Goal: Task Accomplishment & Management: Manage account settings

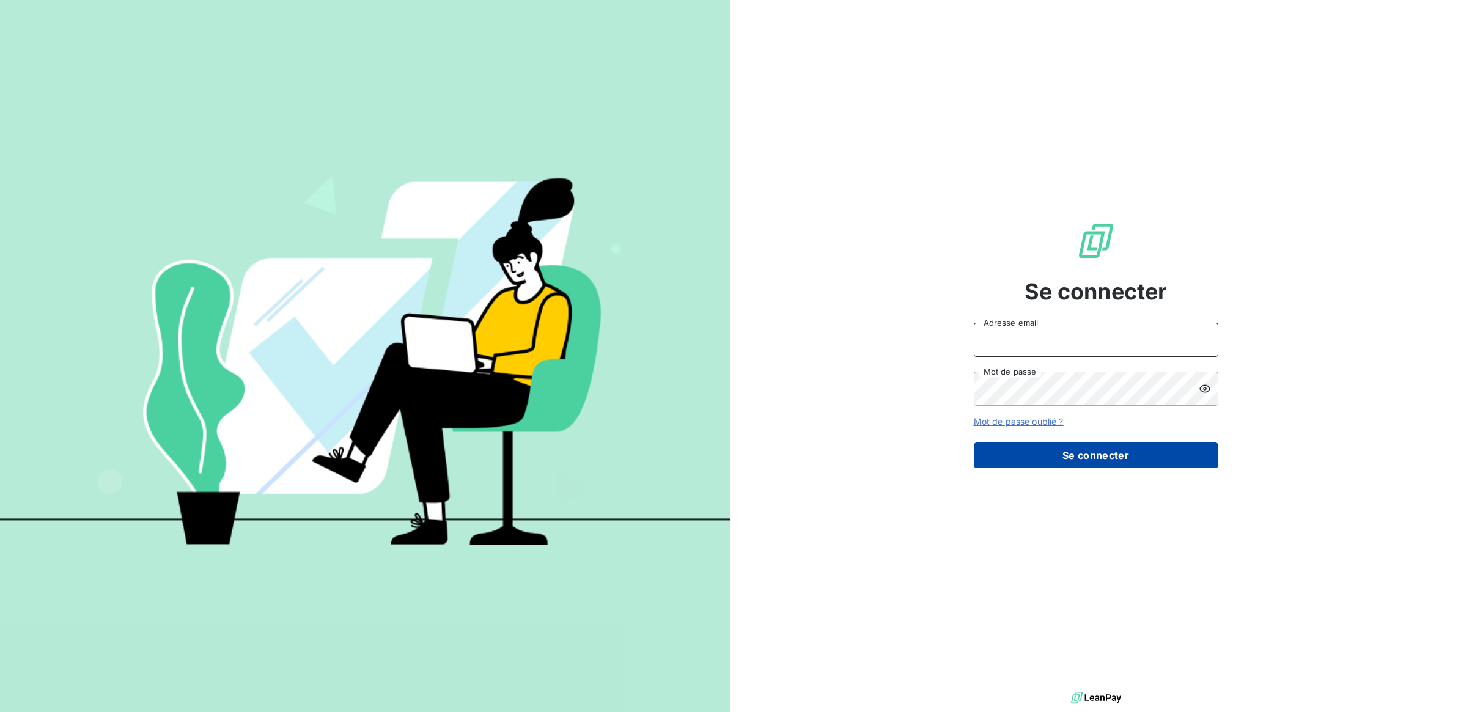
type input "a.drapeau@l-l-a.fr"
click at [1089, 457] on button "Se connecter" at bounding box center [1096, 456] width 245 height 26
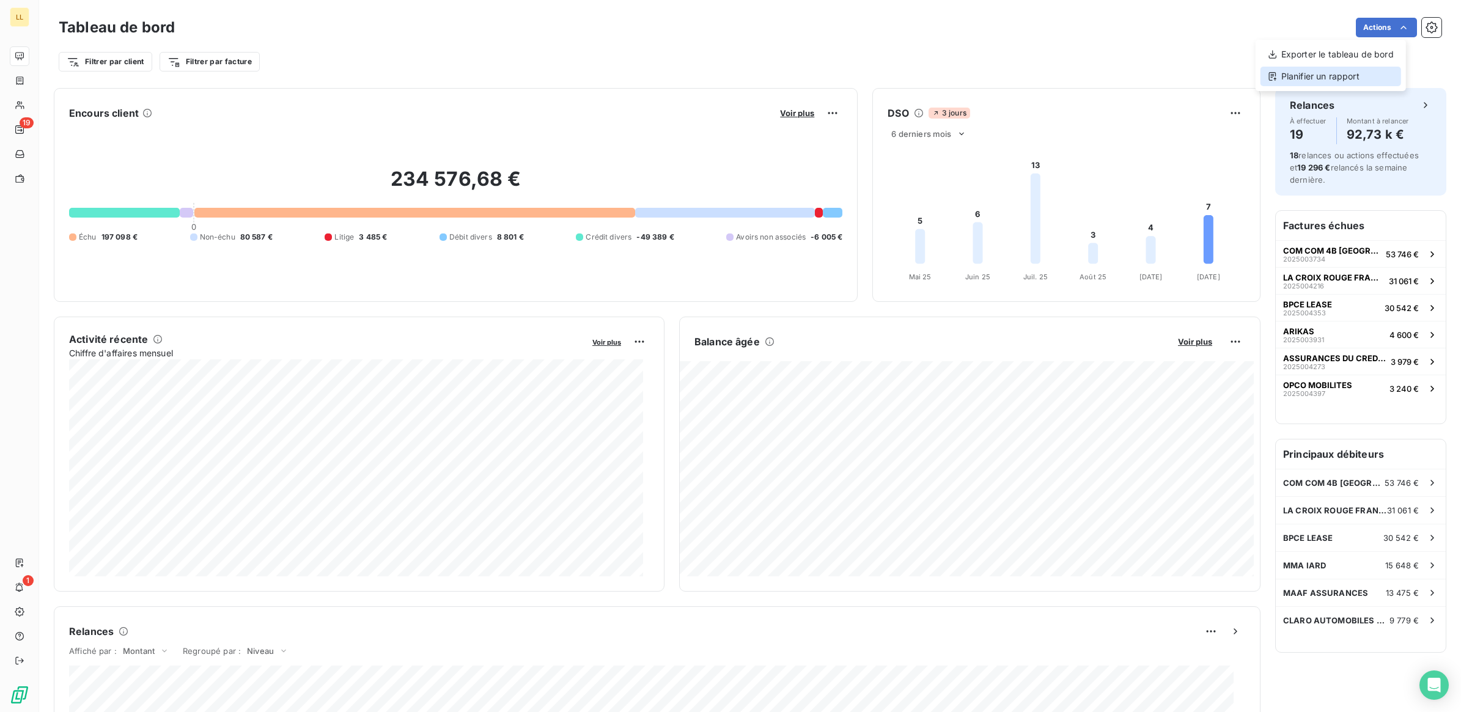
click at [1337, 72] on div "Planifier un rapport" at bounding box center [1331, 77] width 141 height 20
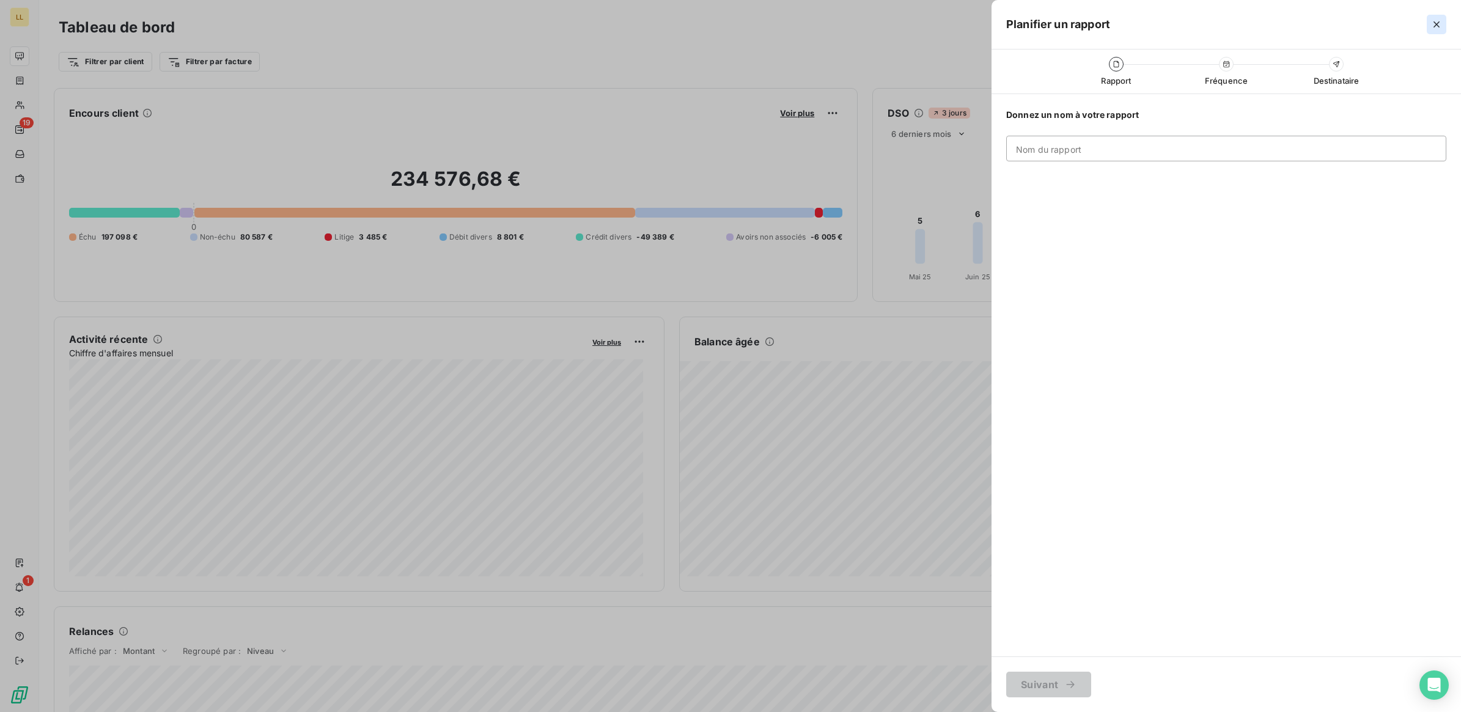
click at [1432, 25] on icon "button" at bounding box center [1437, 24] width 12 height 12
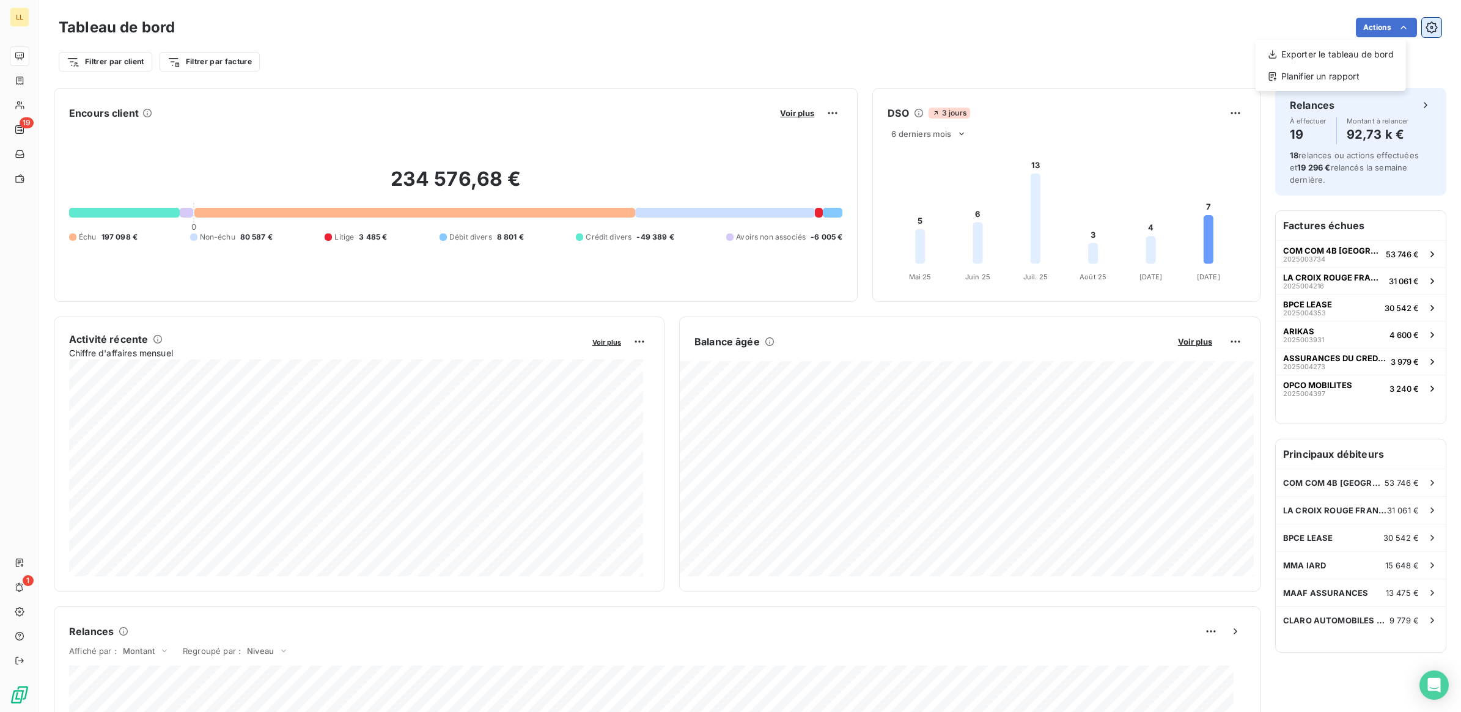
click at [1417, 29] on html "LL 19 1 Tableau de bord Actions Exporter le tableau de bord Planifier un rappor…" at bounding box center [730, 356] width 1461 height 712
click at [1426, 29] on icon "button" at bounding box center [1432, 27] width 12 height 12
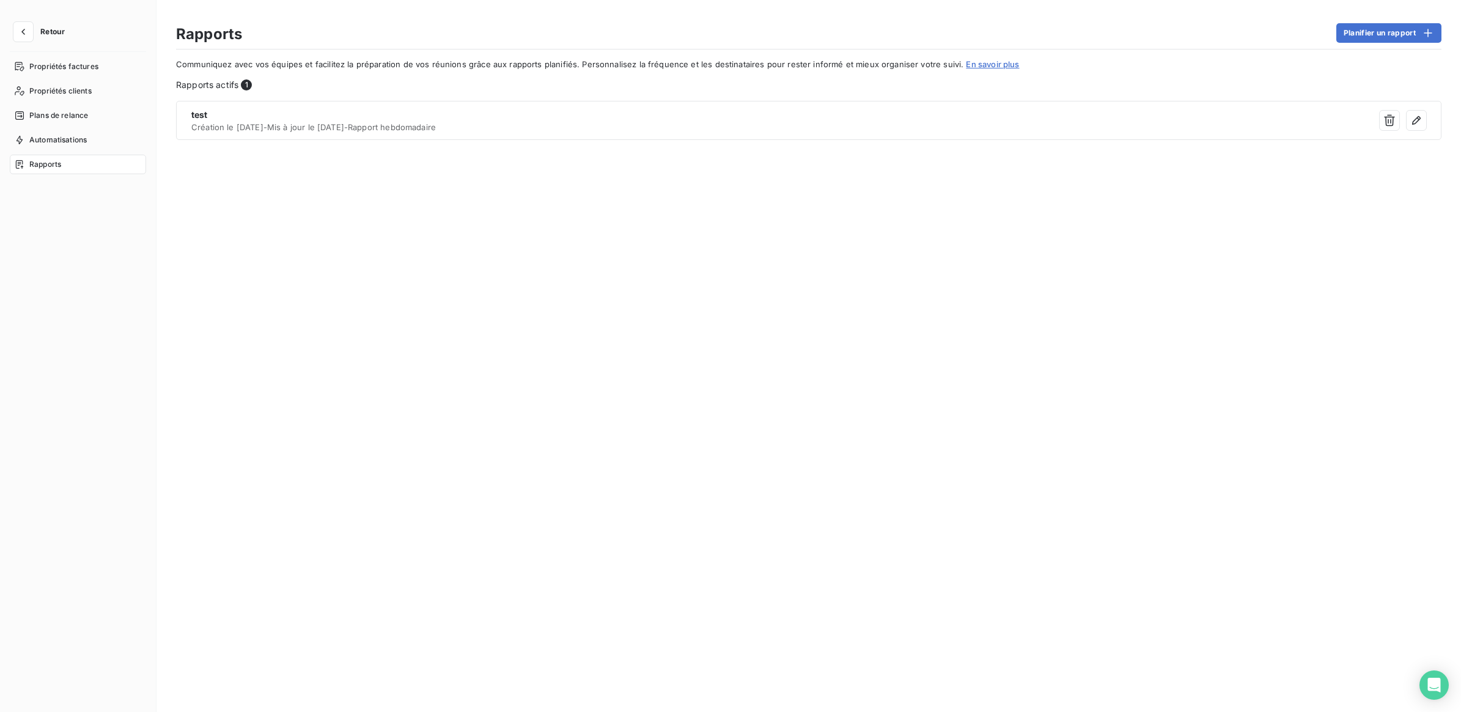
click at [38, 166] on span "Rapports" at bounding box center [45, 164] width 32 height 11
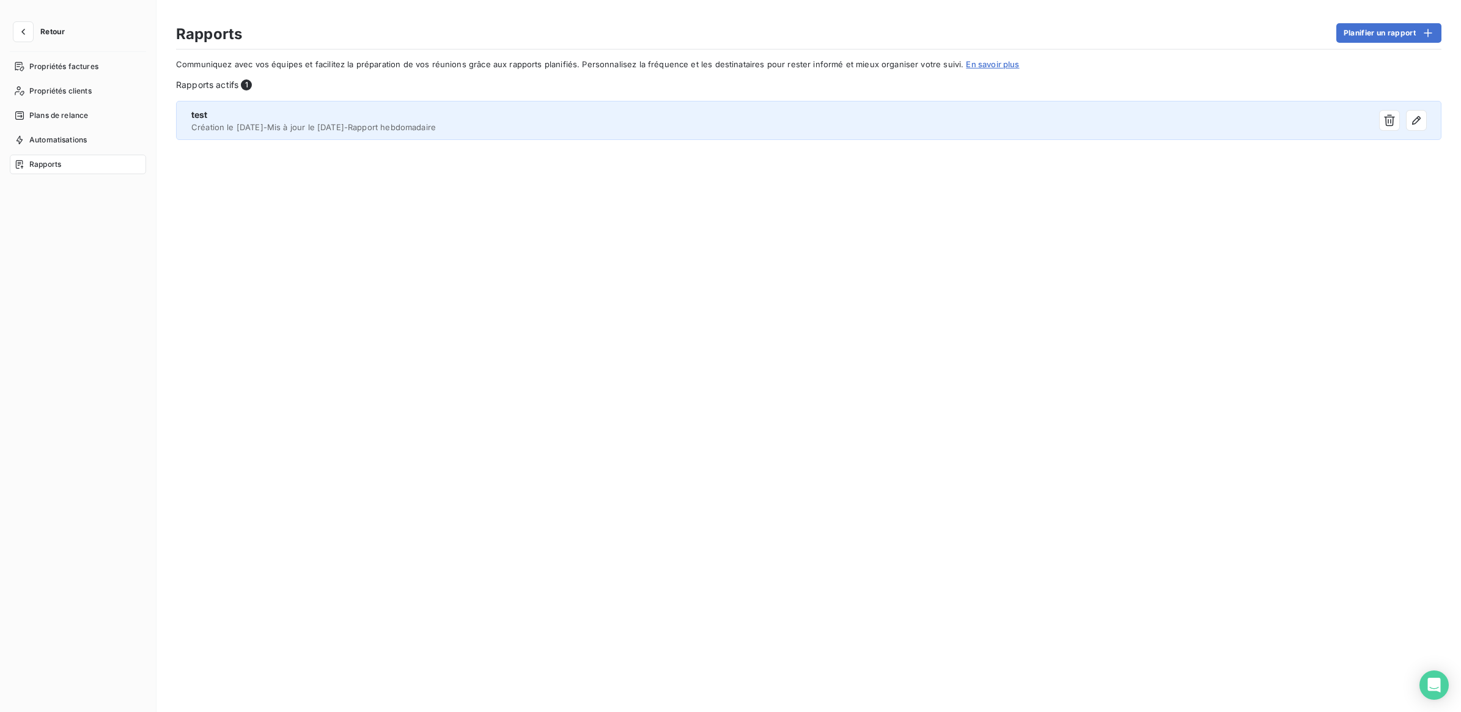
click at [282, 122] on span "Création le 6 oct. 2025 - Mis à jour le 6 oct. 2025 - Rapport hebdomadaire" at bounding box center [651, 127] width 921 height 10
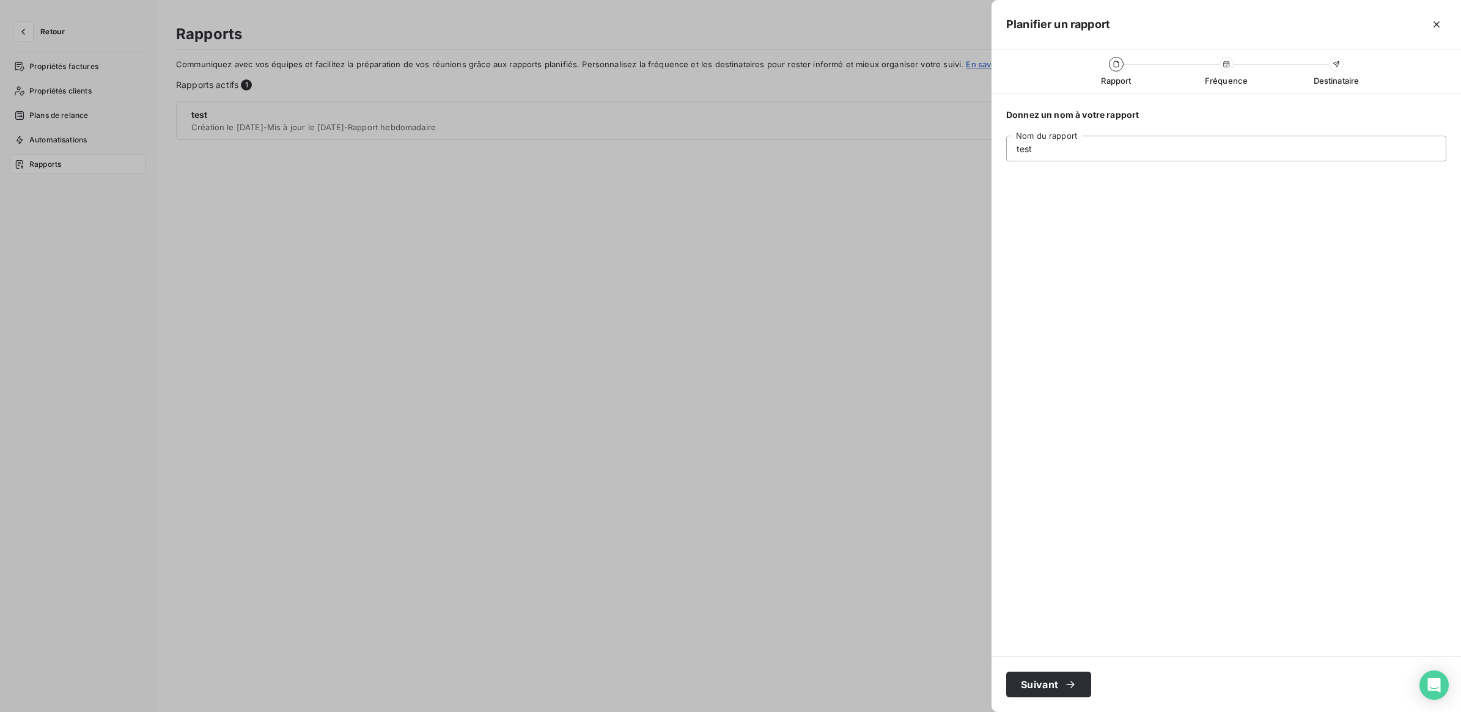
drag, startPoint x: 1110, startPoint y: 154, endPoint x: 989, endPoint y: 150, distance: 121.8
click at [989, 712] on div "Planifier un rapport Rapport Fréquence Destinataire Donnez un nom à votre rappo…" at bounding box center [730, 712] width 1461 height 0
type input "r"
type input "RAPPORT JOURNALIER"
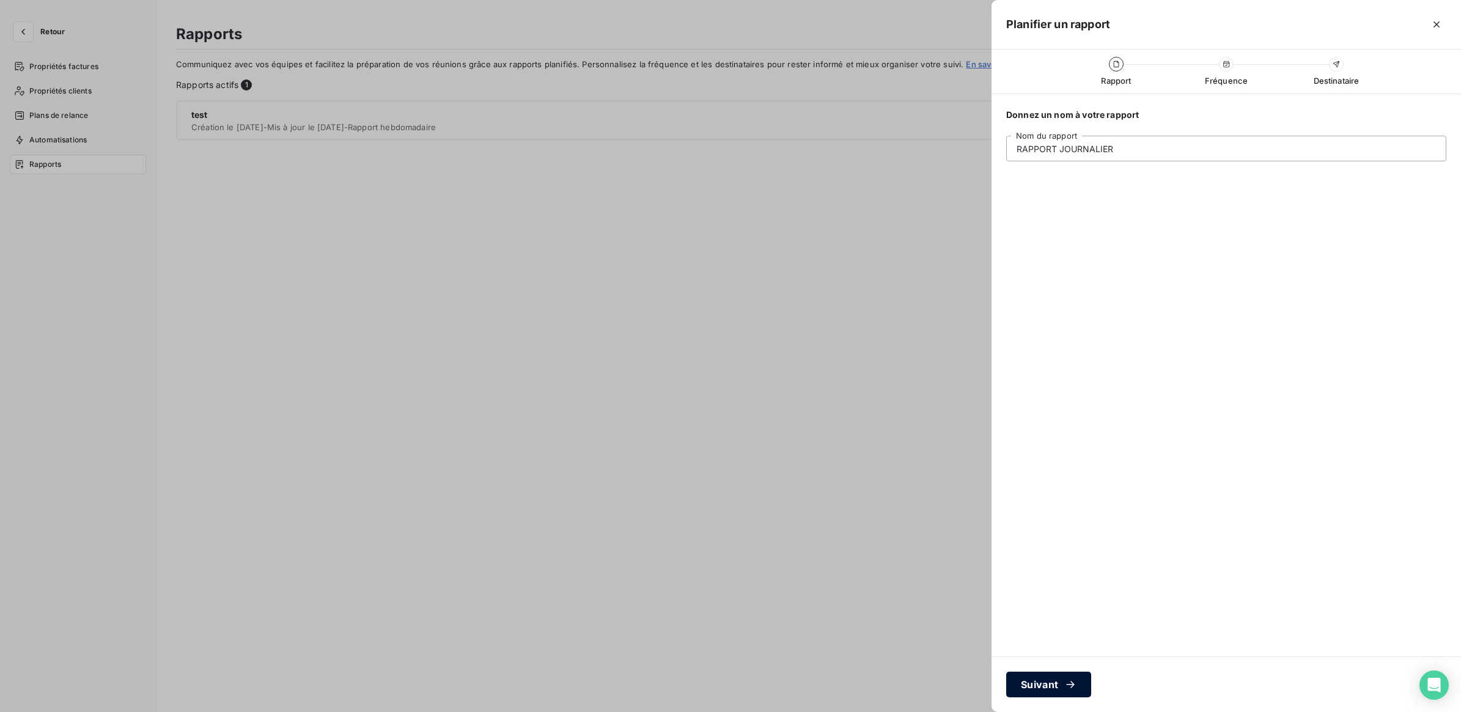
click at [1032, 686] on button "Suivant" at bounding box center [1048, 685] width 85 height 26
click at [1184, 149] on div "semaines" at bounding box center [1170, 148] width 38 height 12
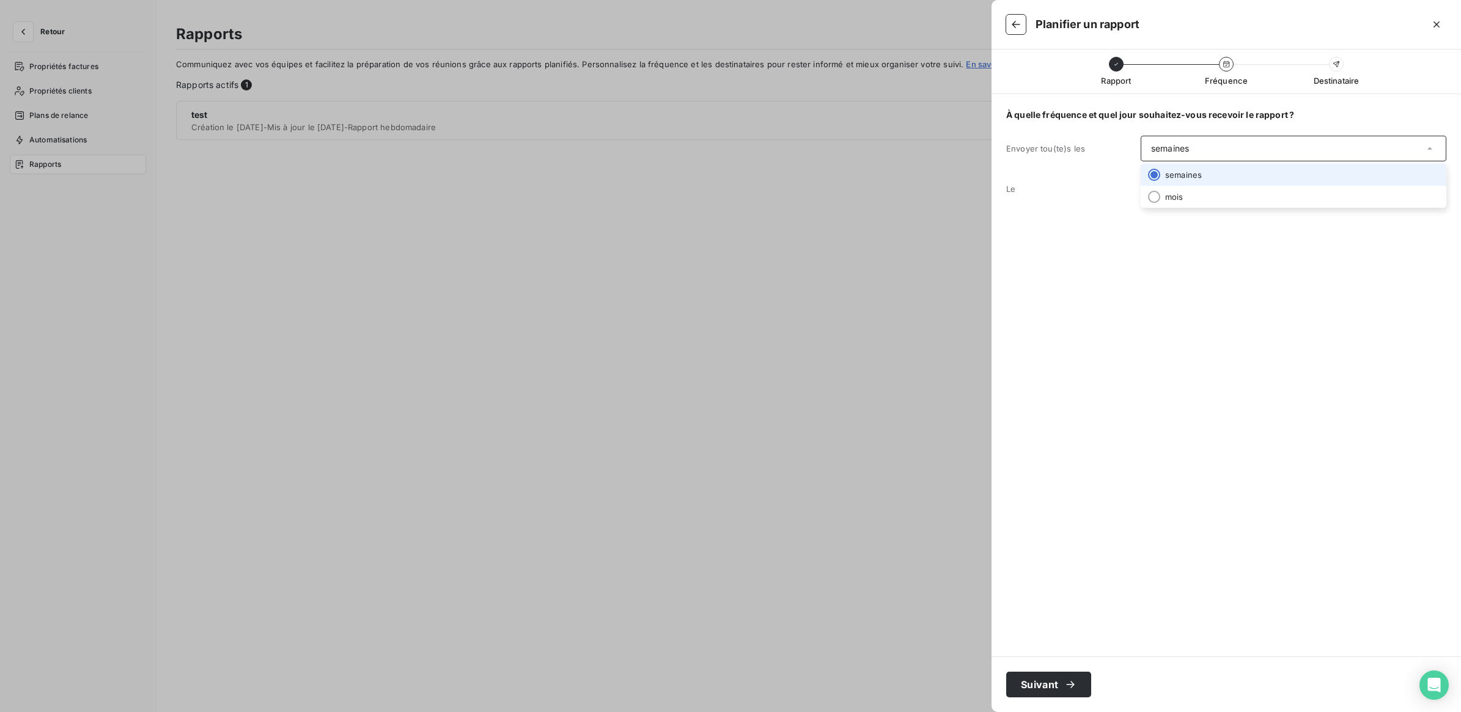
click at [1185, 174] on li "semaines" at bounding box center [1294, 175] width 306 height 22
click at [1015, 24] on icon "button" at bounding box center [1016, 24] width 8 height 7
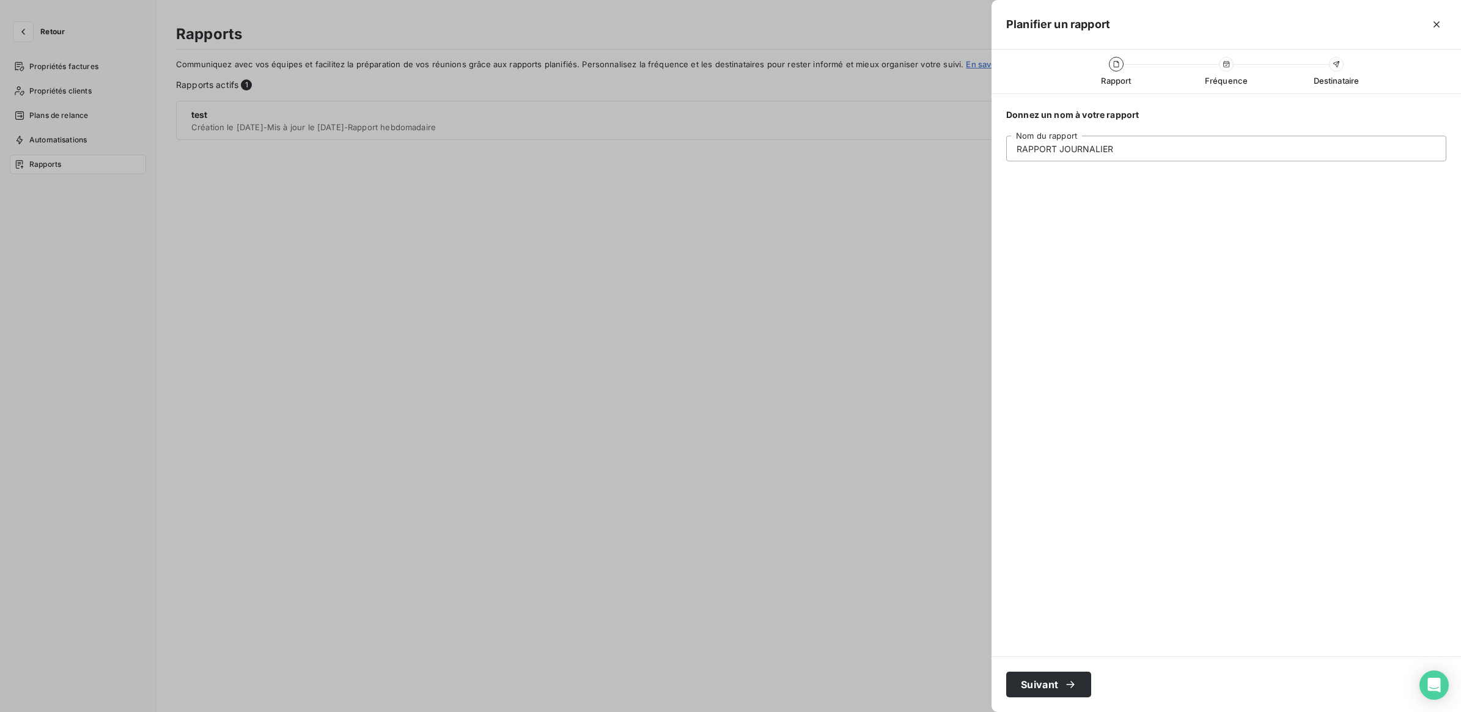
drag, startPoint x: 1062, startPoint y: 147, endPoint x: 1200, endPoint y: 157, distance: 138.5
click at [1200, 157] on input "RAPPORT JOURNALIER" at bounding box center [1226, 149] width 440 height 26
type input "RAPPORT HEBDOMADAIRE"
click at [1058, 694] on button "Suivant" at bounding box center [1048, 685] width 85 height 26
click at [1188, 149] on div "semaines" at bounding box center [1170, 148] width 38 height 12
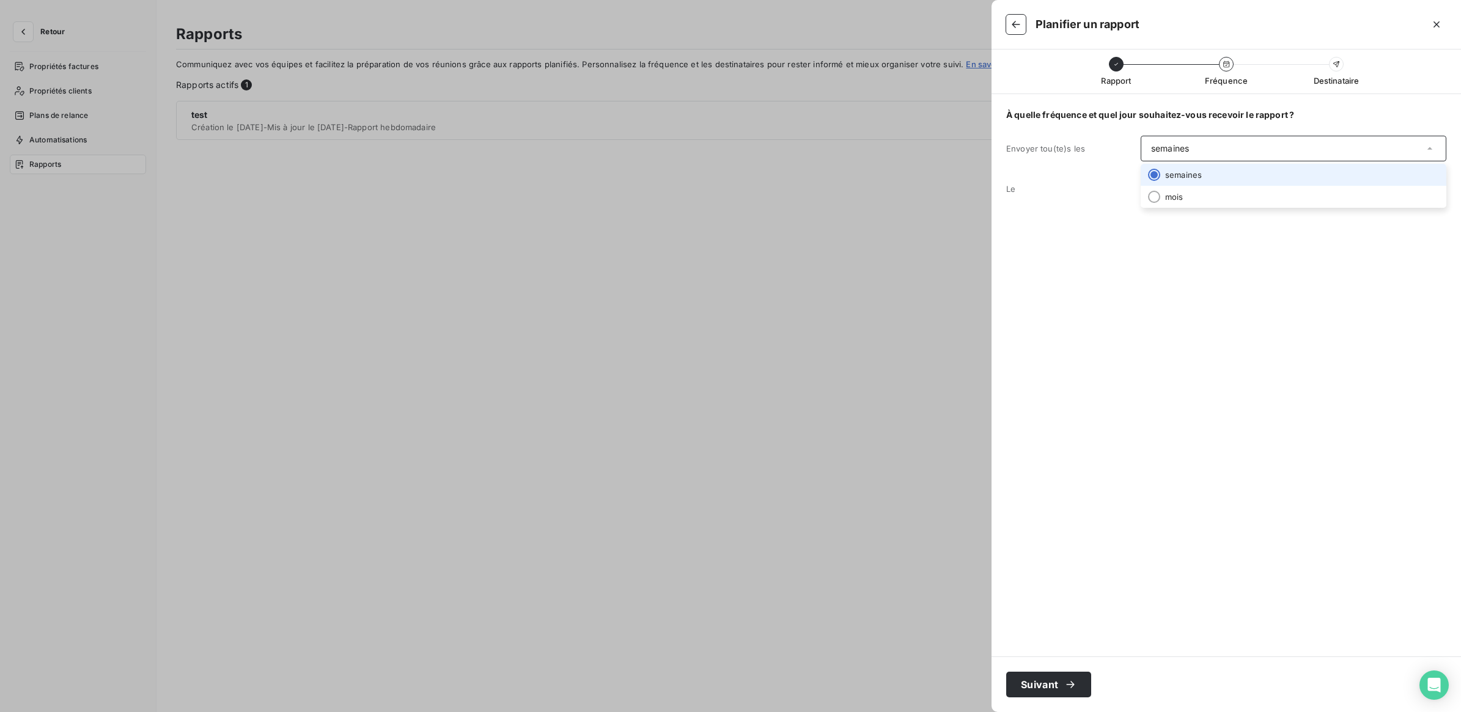
click at [1188, 149] on div "semaines" at bounding box center [1170, 148] width 38 height 12
click at [1166, 191] on div "mardi" at bounding box center [1162, 189] width 23 height 12
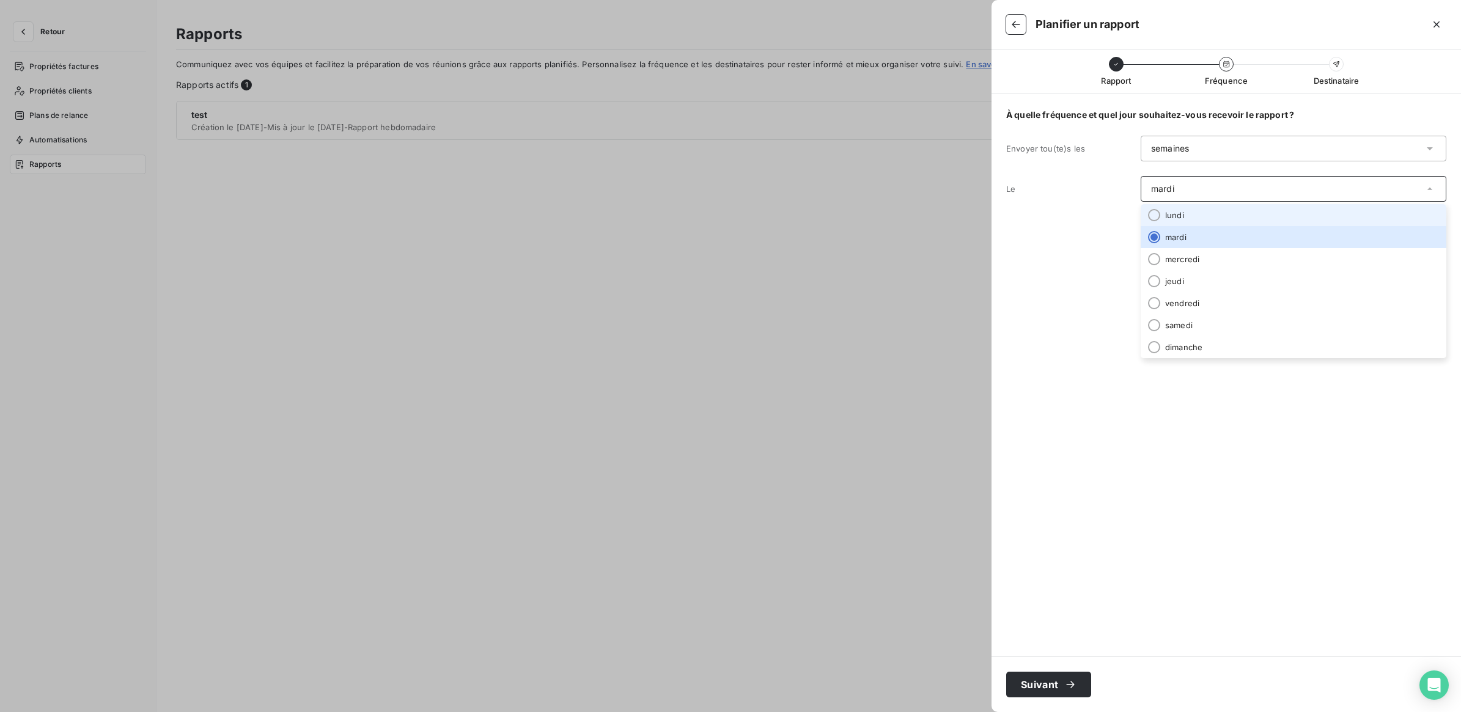
click at [1154, 215] on div at bounding box center [1154, 215] width 12 height 12
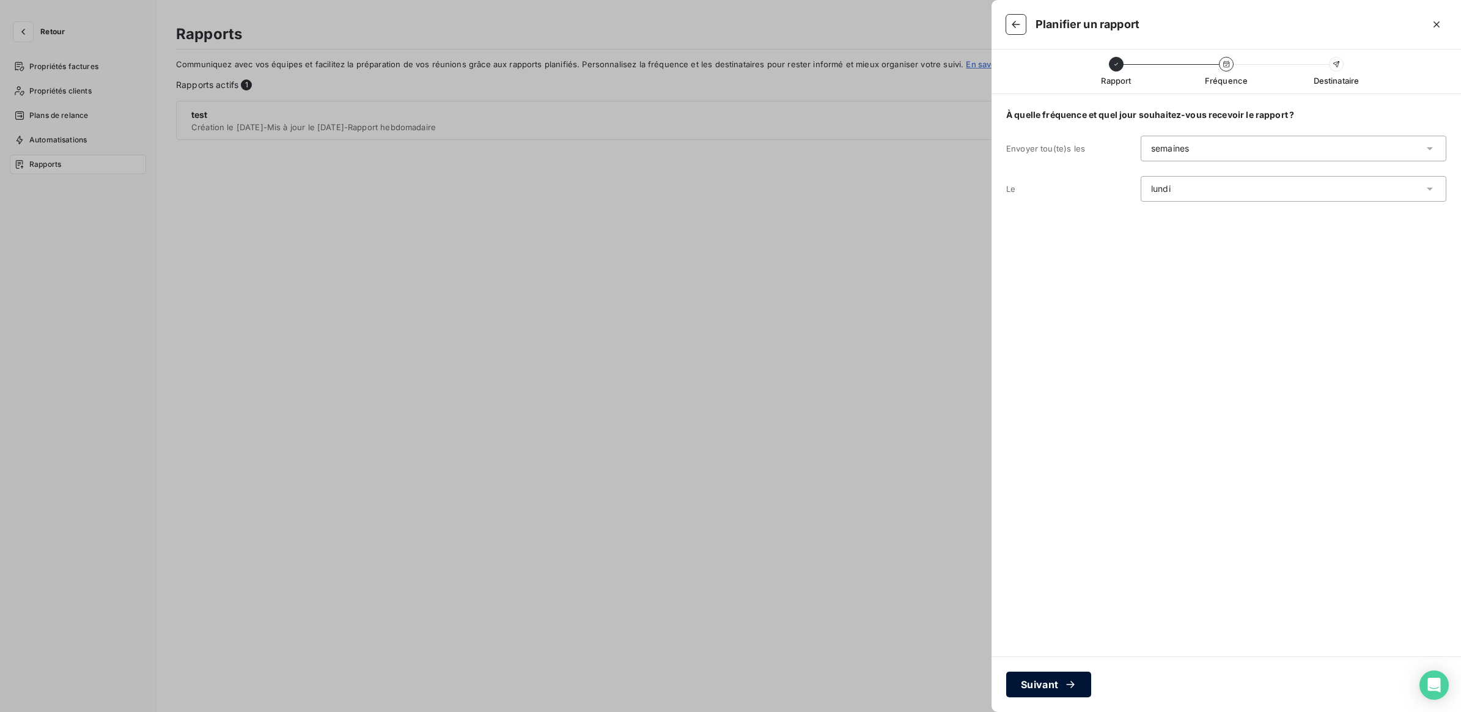
click at [1055, 685] on button "Suivant" at bounding box center [1048, 685] width 85 height 26
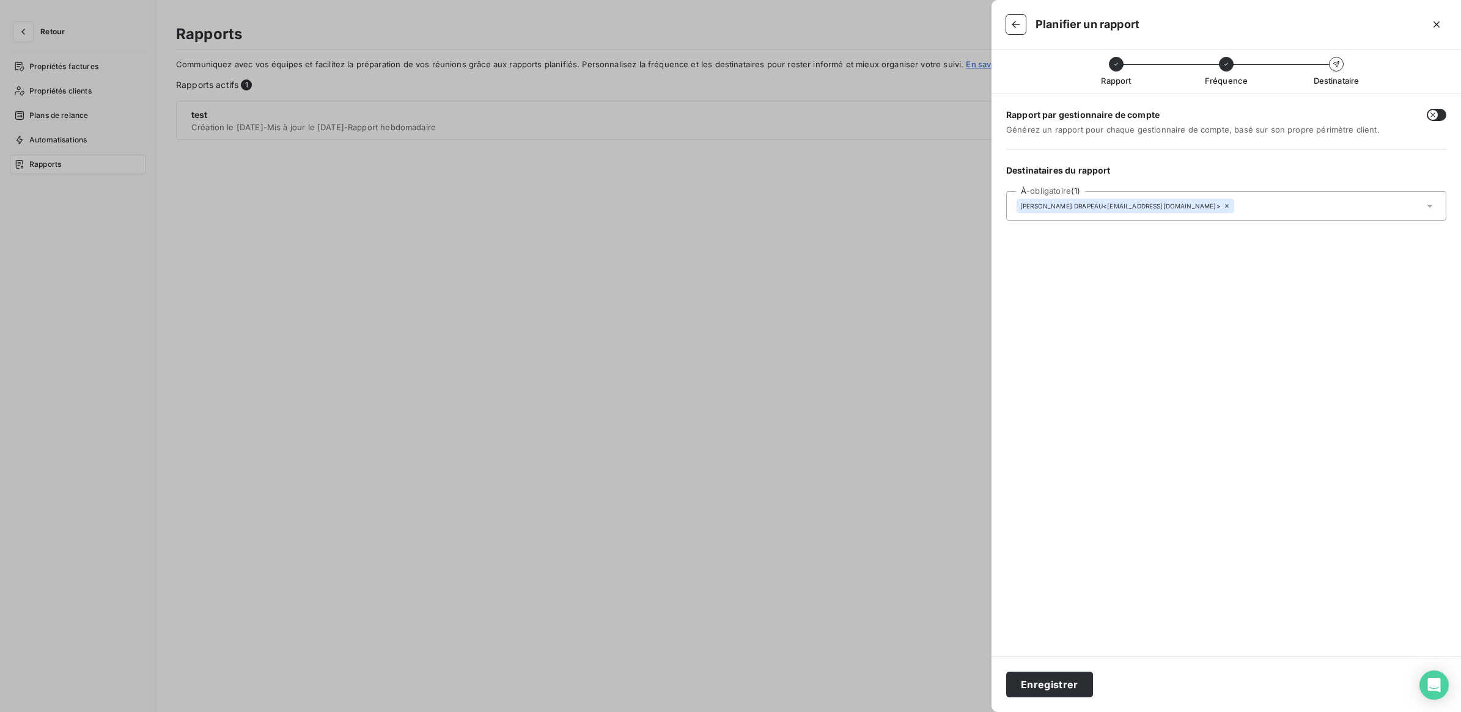
click at [1239, 212] on input "text" at bounding box center [1309, 206] width 141 height 11
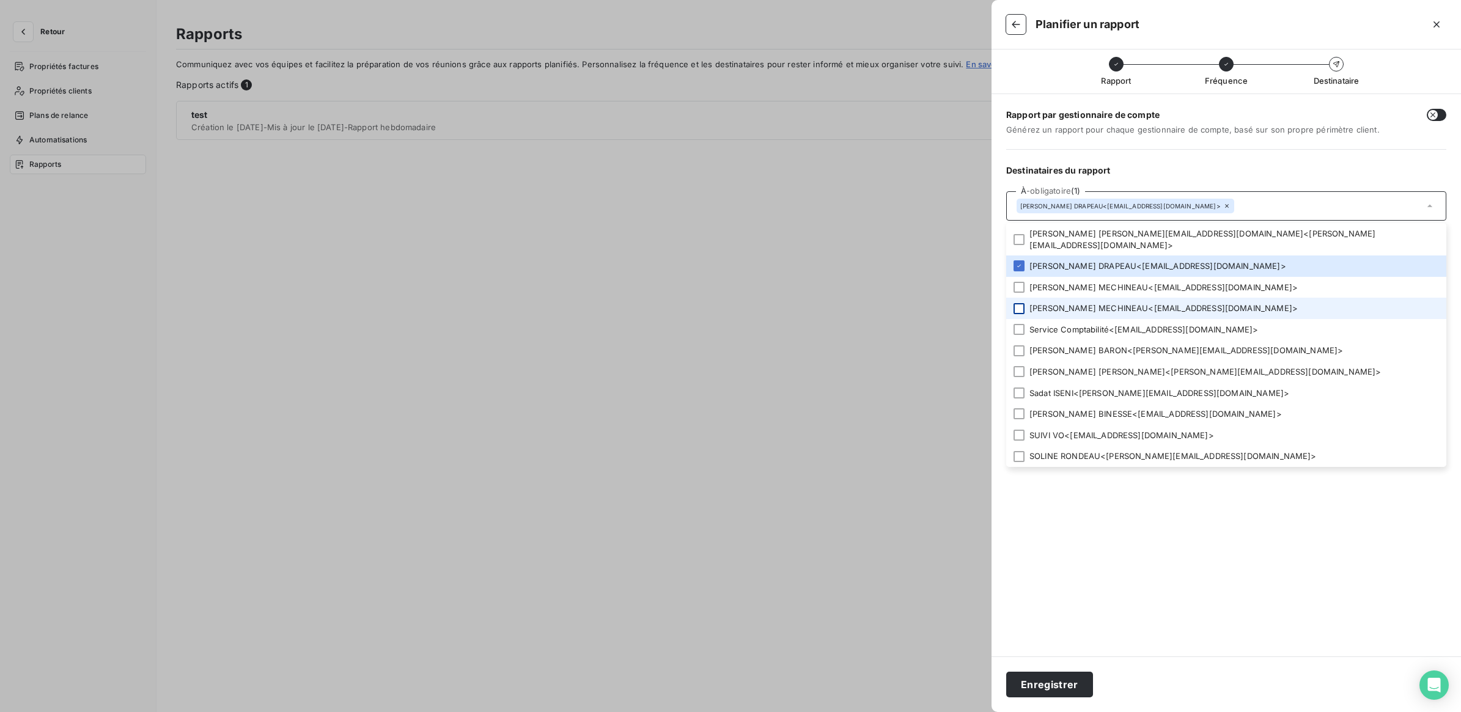
click at [1019, 304] on div at bounding box center [1019, 308] width 11 height 11
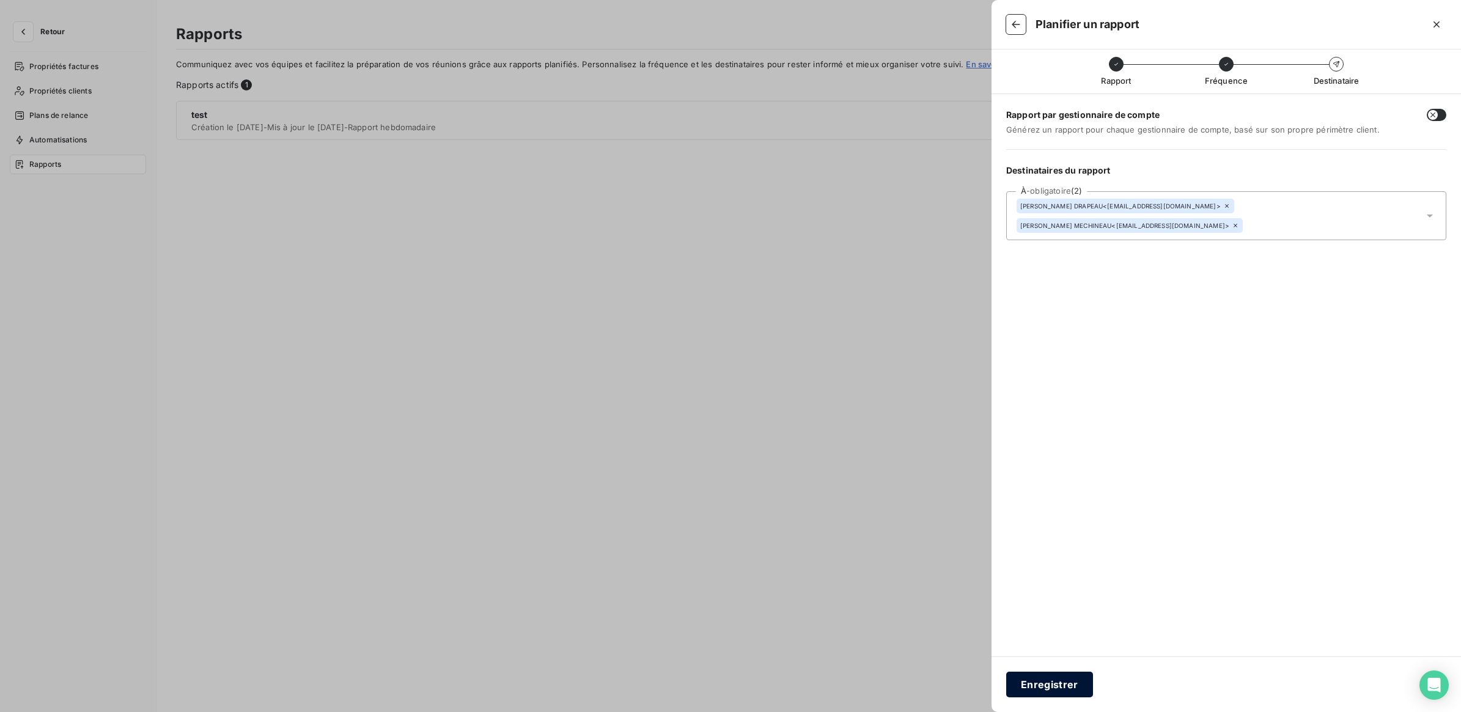
click at [1058, 690] on button "Enregistrer" at bounding box center [1049, 685] width 87 height 26
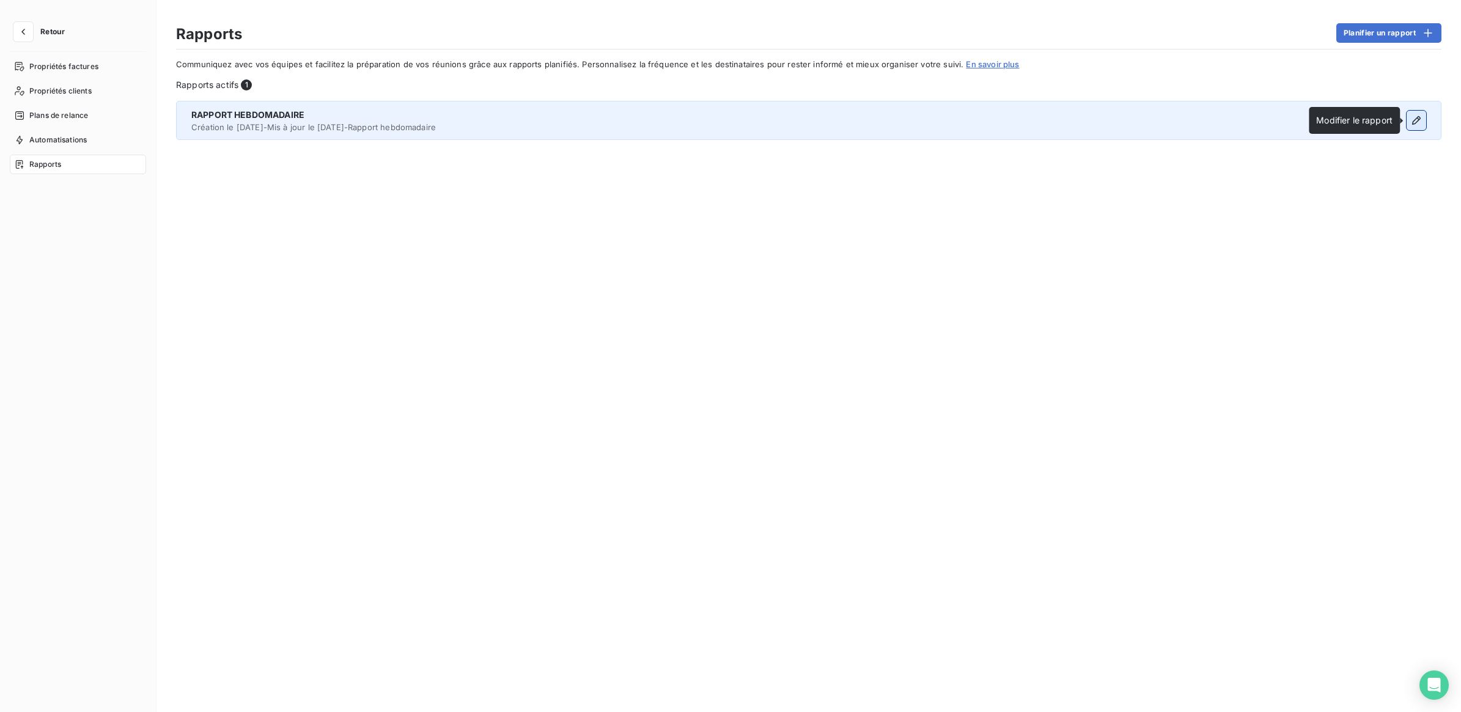
click at [1415, 118] on icon "button" at bounding box center [1417, 120] width 12 height 12
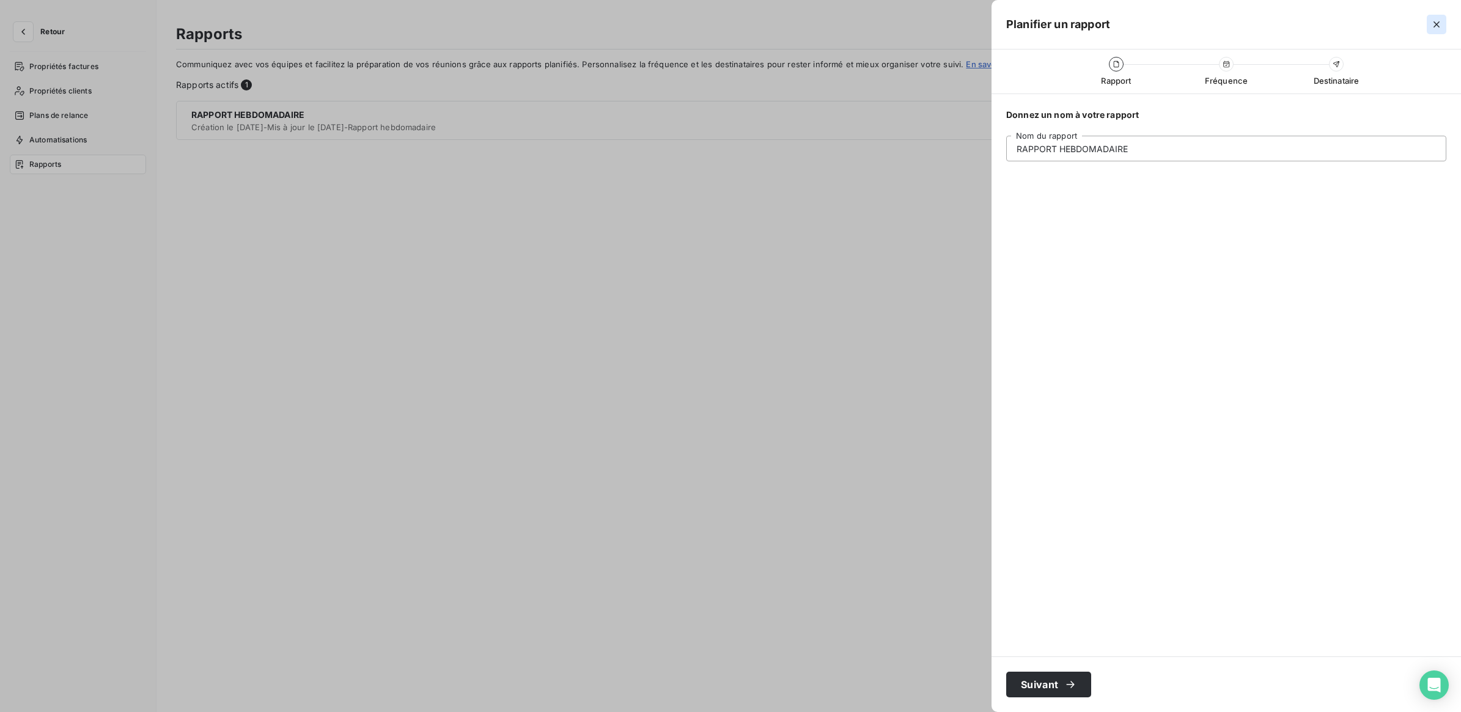
click at [1429, 26] on button "button" at bounding box center [1437, 25] width 20 height 20
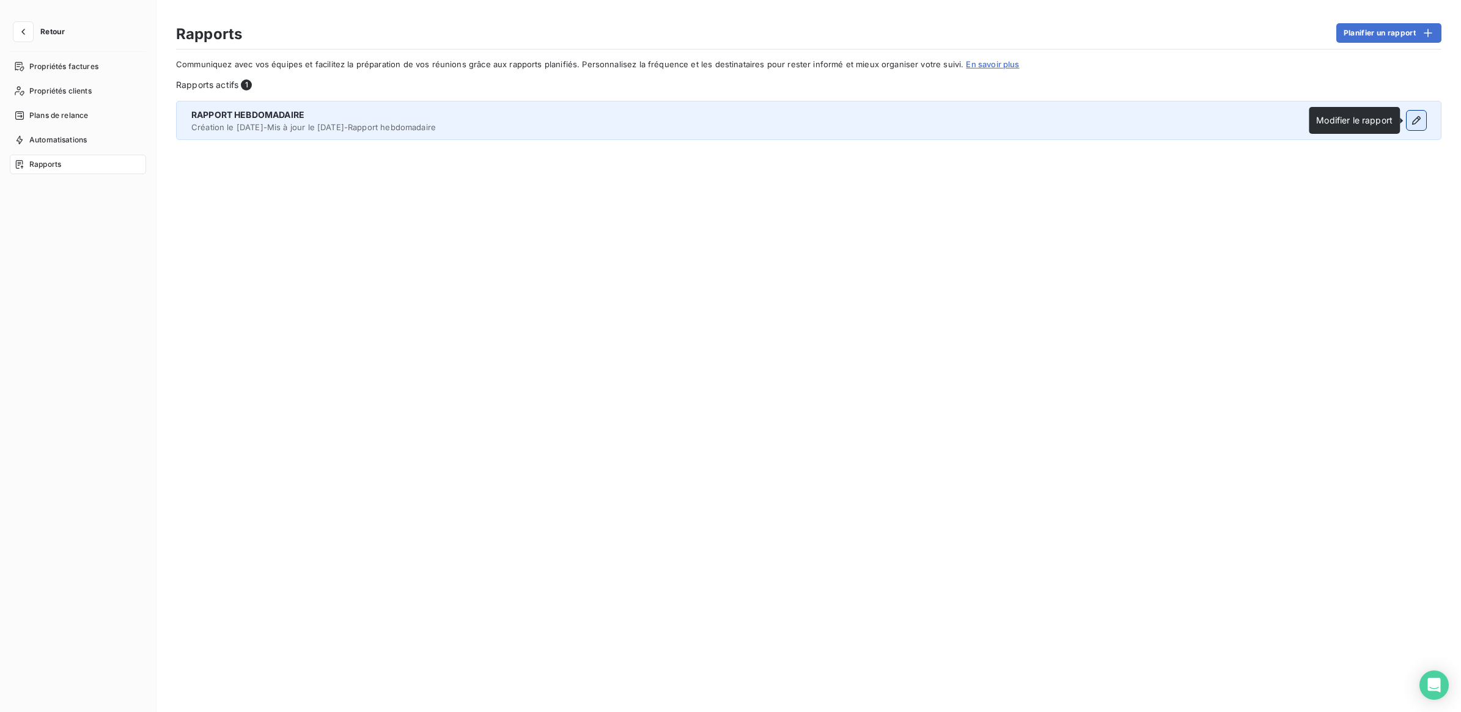
click at [1412, 120] on icon "button" at bounding box center [1417, 120] width 12 height 12
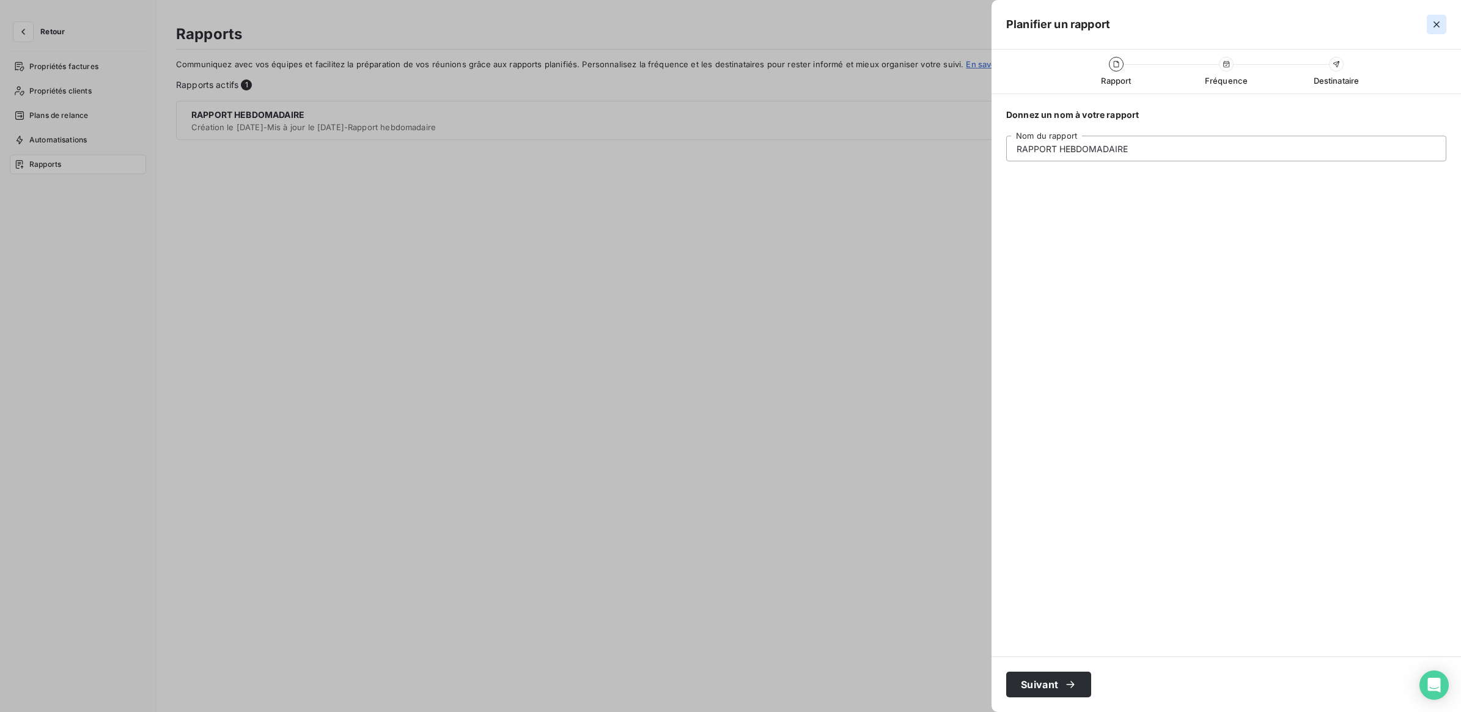
click at [1435, 28] on icon "button" at bounding box center [1437, 24] width 12 height 12
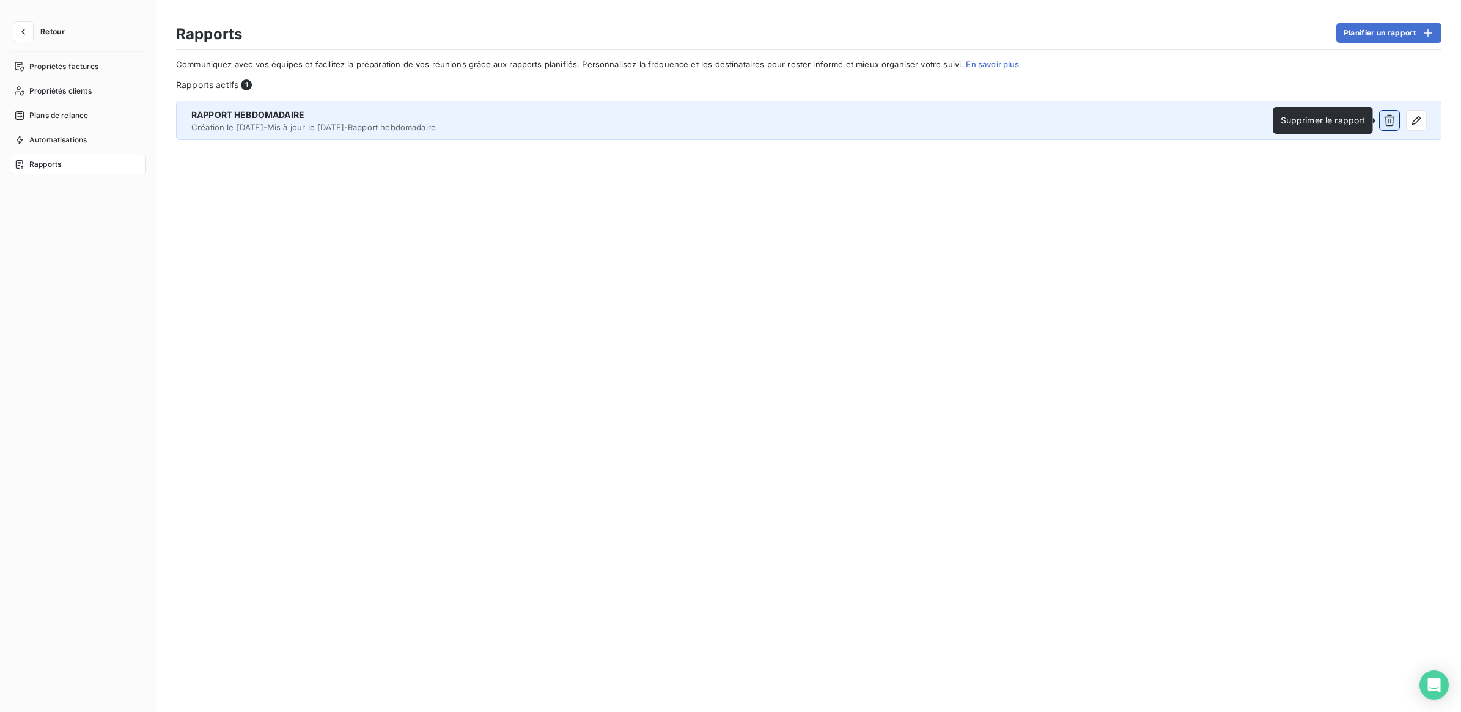
click at [1393, 119] on icon "button" at bounding box center [1389, 121] width 11 height 12
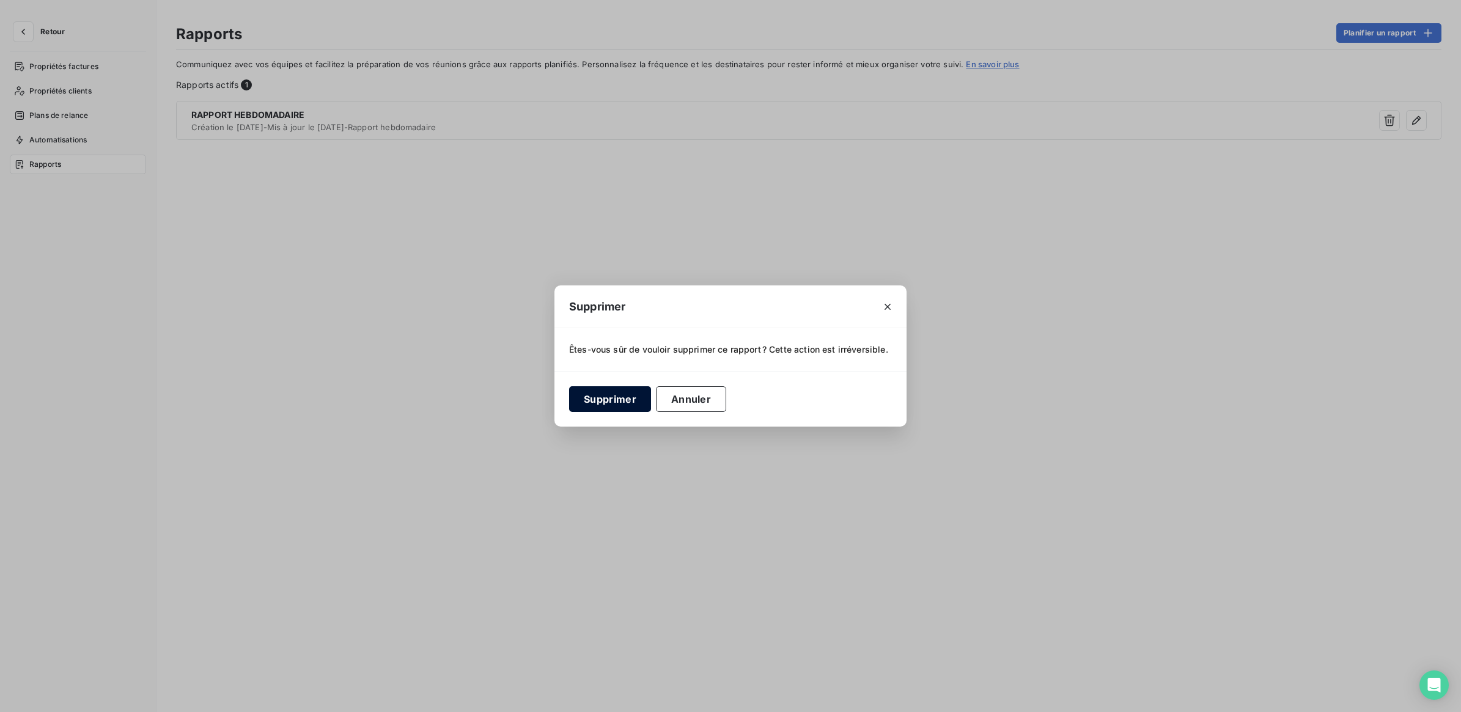
click at [608, 407] on button "Supprimer" at bounding box center [610, 399] width 82 height 26
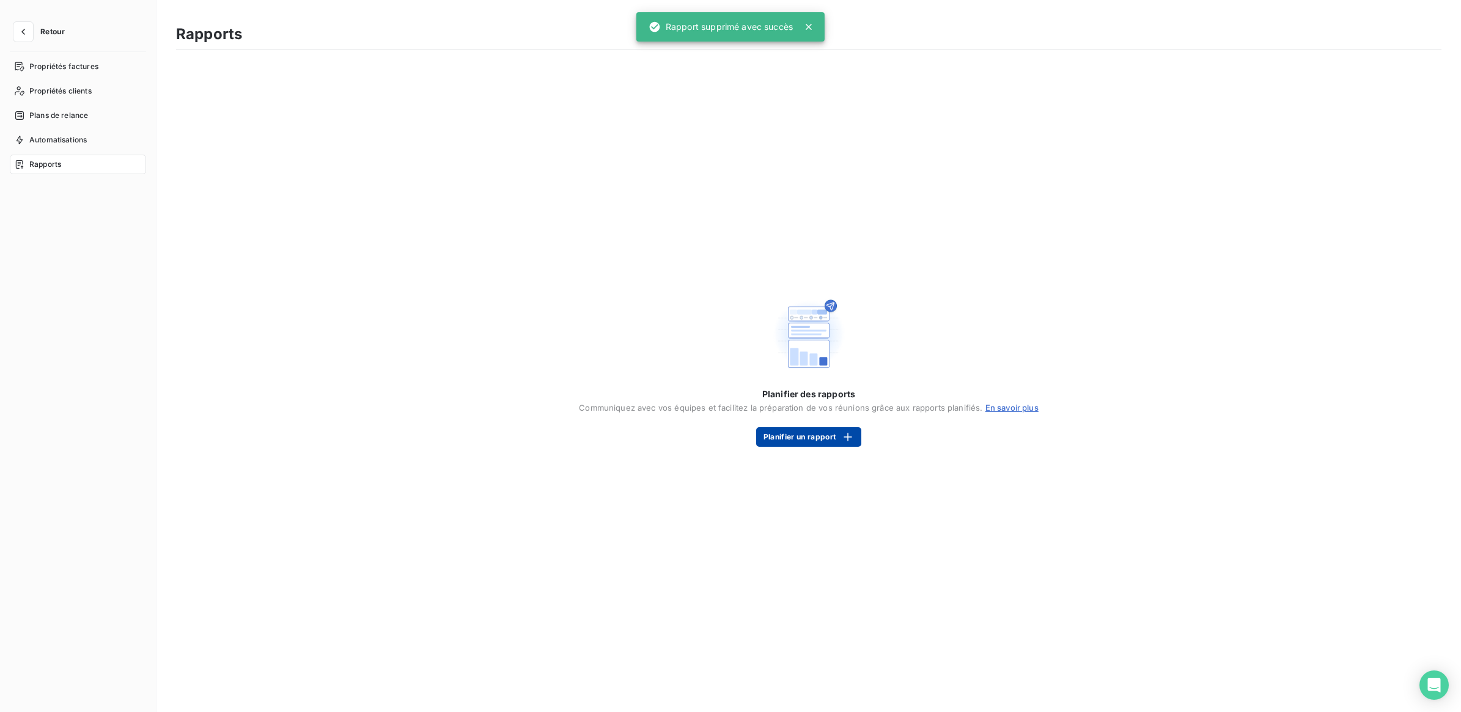
click at [841, 429] on button "Planifier un rapport" at bounding box center [808, 437] width 105 height 20
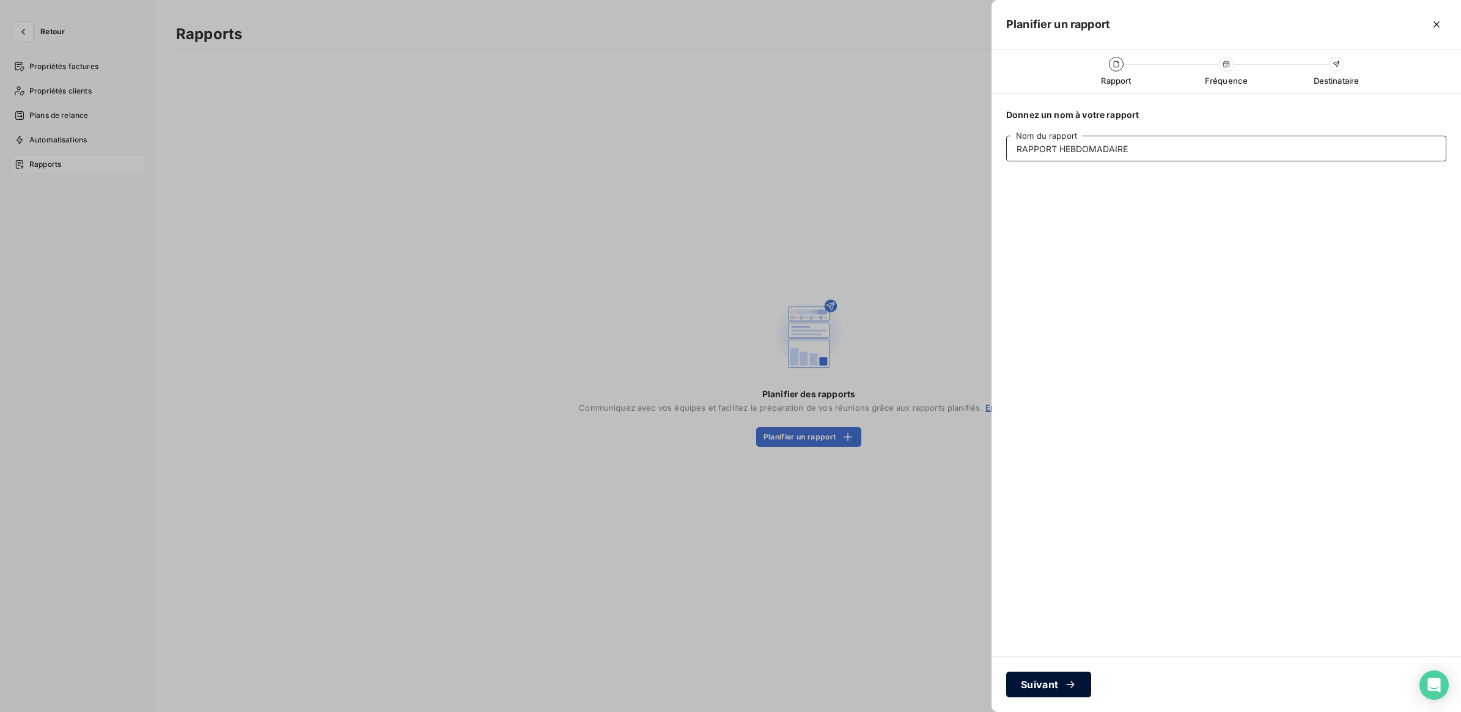
type input "RAPPORT HEBDOMADAIRE"
click at [1068, 685] on icon "button" at bounding box center [1071, 685] width 12 height 12
click at [1212, 146] on div "semaines" at bounding box center [1294, 149] width 306 height 26
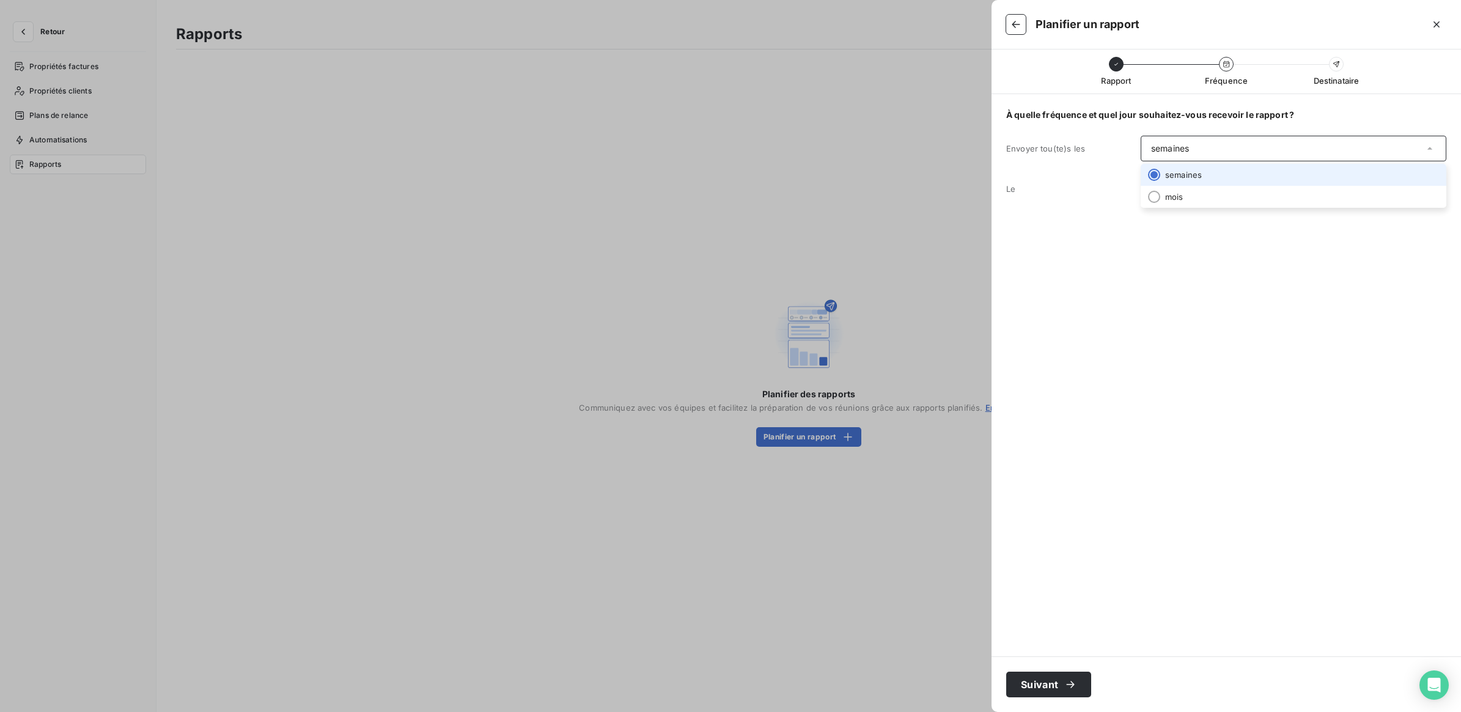
click at [1198, 171] on li "semaines" at bounding box center [1294, 175] width 306 height 22
click at [1199, 182] on div "lundi" at bounding box center [1294, 189] width 306 height 26
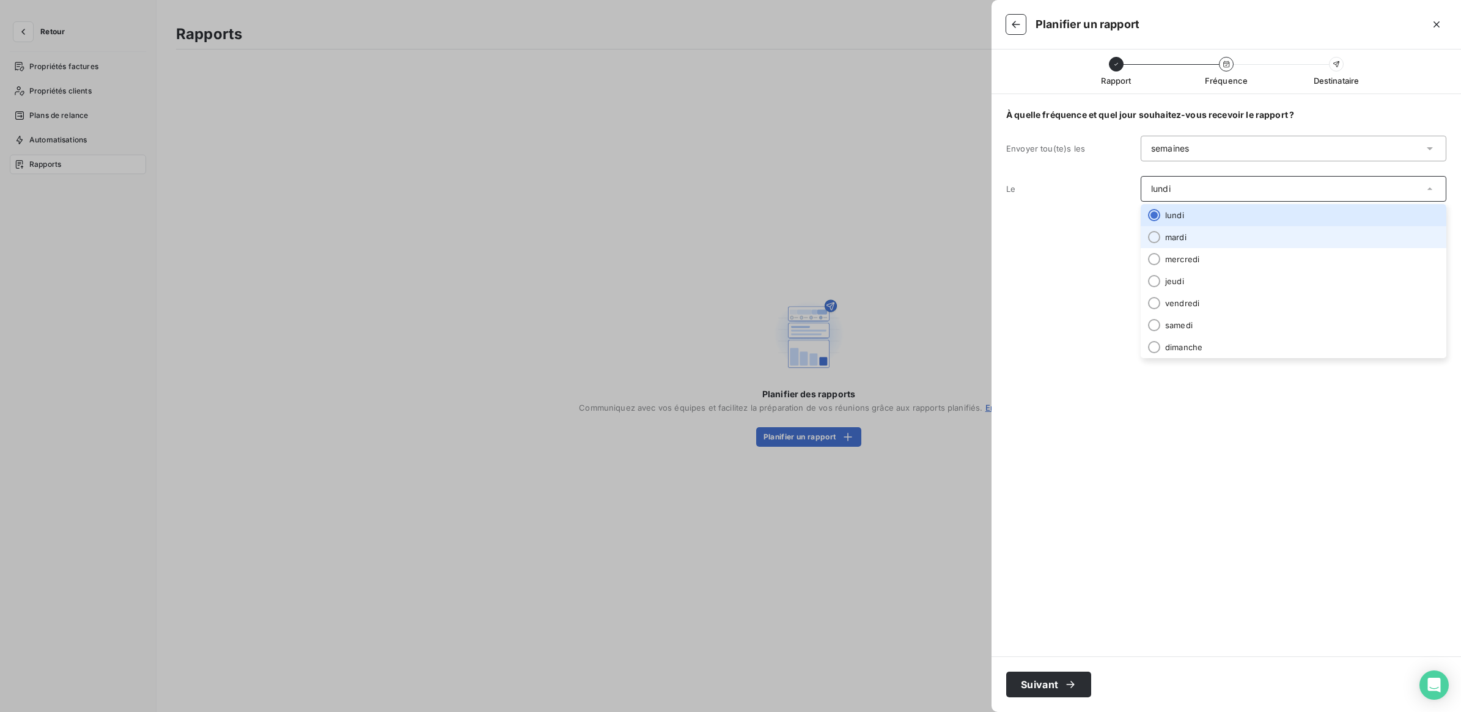
click at [1186, 237] on li "mardi" at bounding box center [1294, 237] width 306 height 22
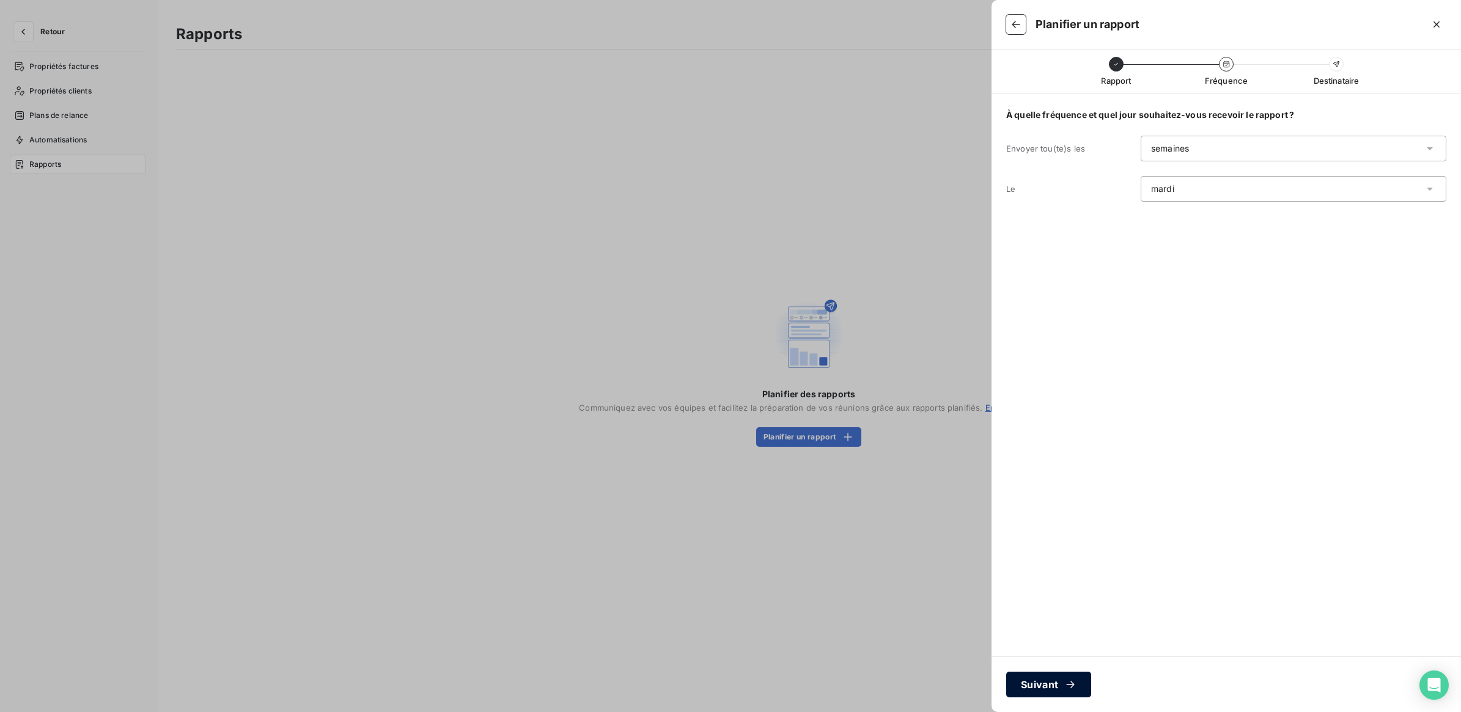
click at [1052, 687] on button "Suivant" at bounding box center [1048, 685] width 85 height 26
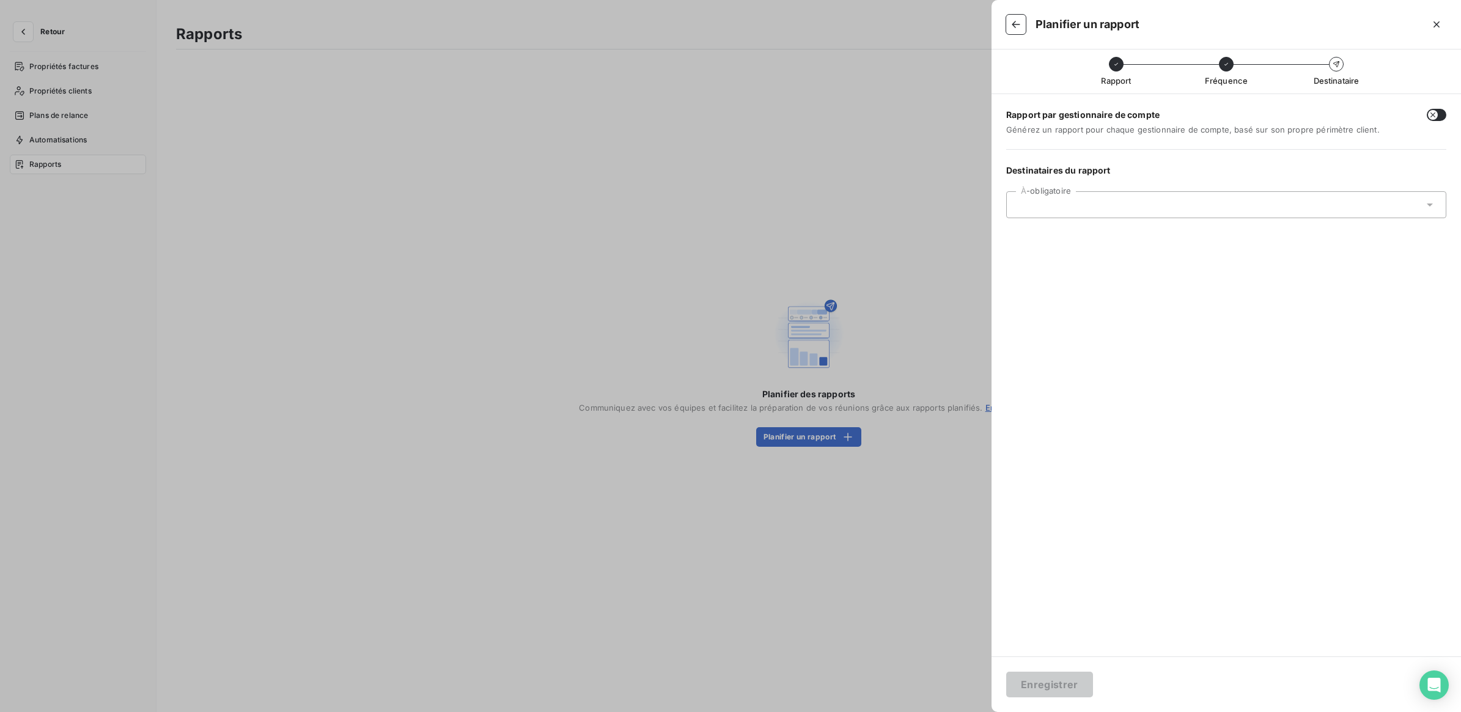
click at [1101, 208] on input "text" at bounding box center [1082, 204] width 131 height 11
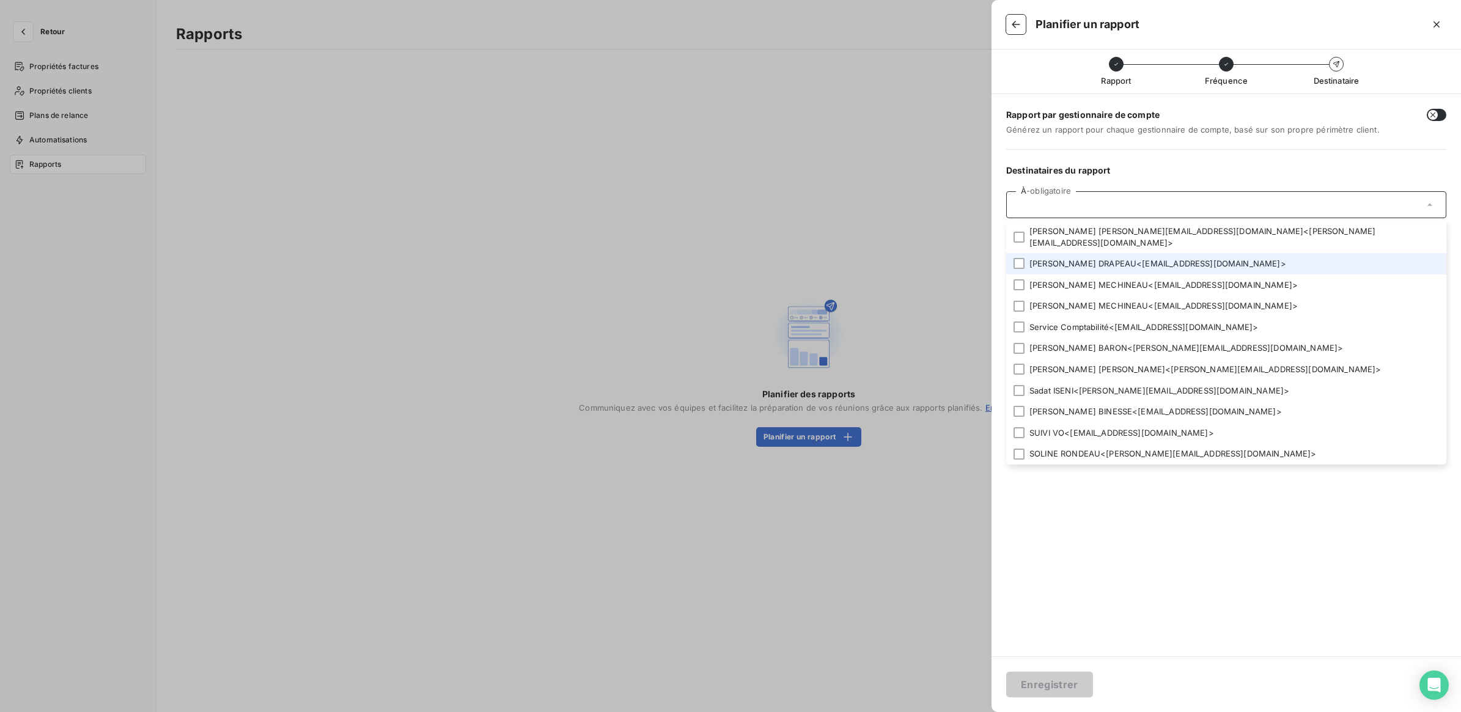
click at [1076, 260] on li "Anthony DRAPEAU < a.drapeau@l-l-a.fr >" at bounding box center [1226, 263] width 440 height 21
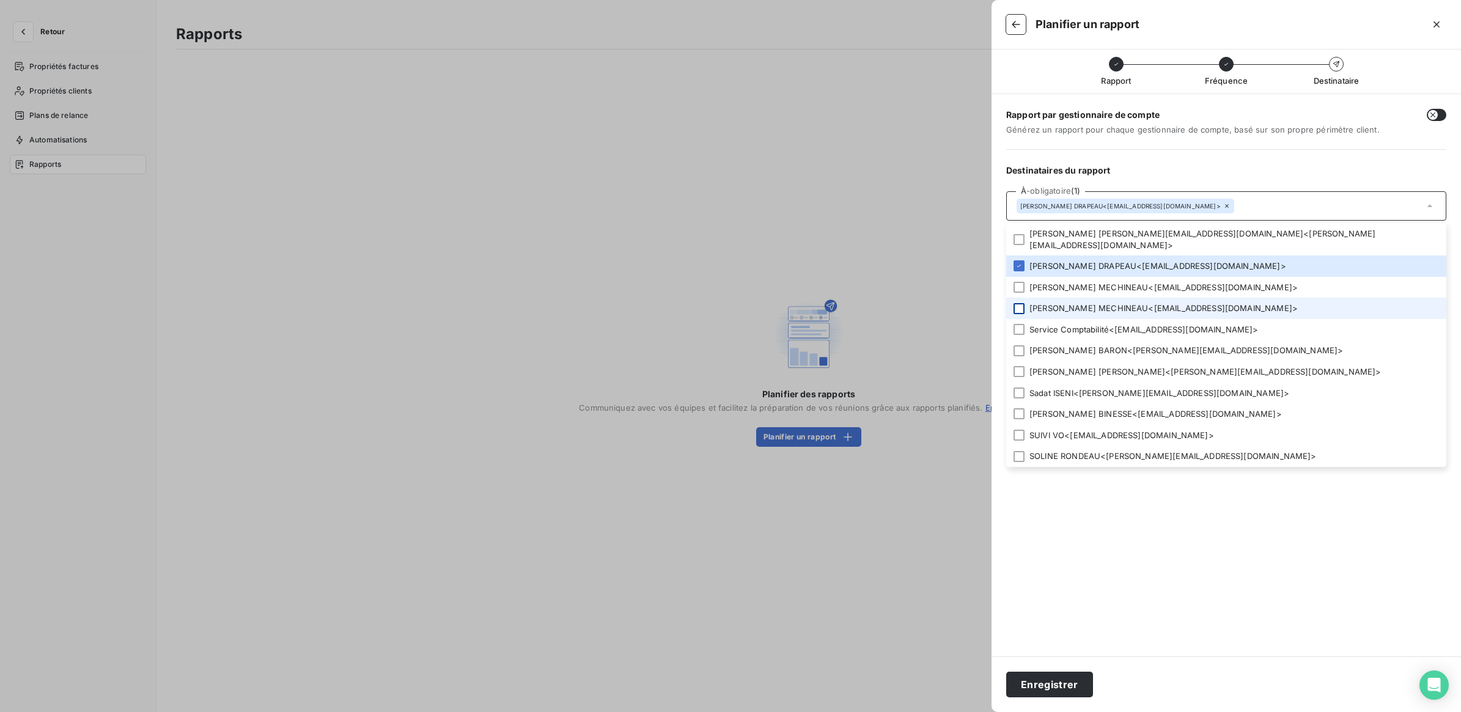
click at [1021, 303] on div at bounding box center [1019, 308] width 11 height 11
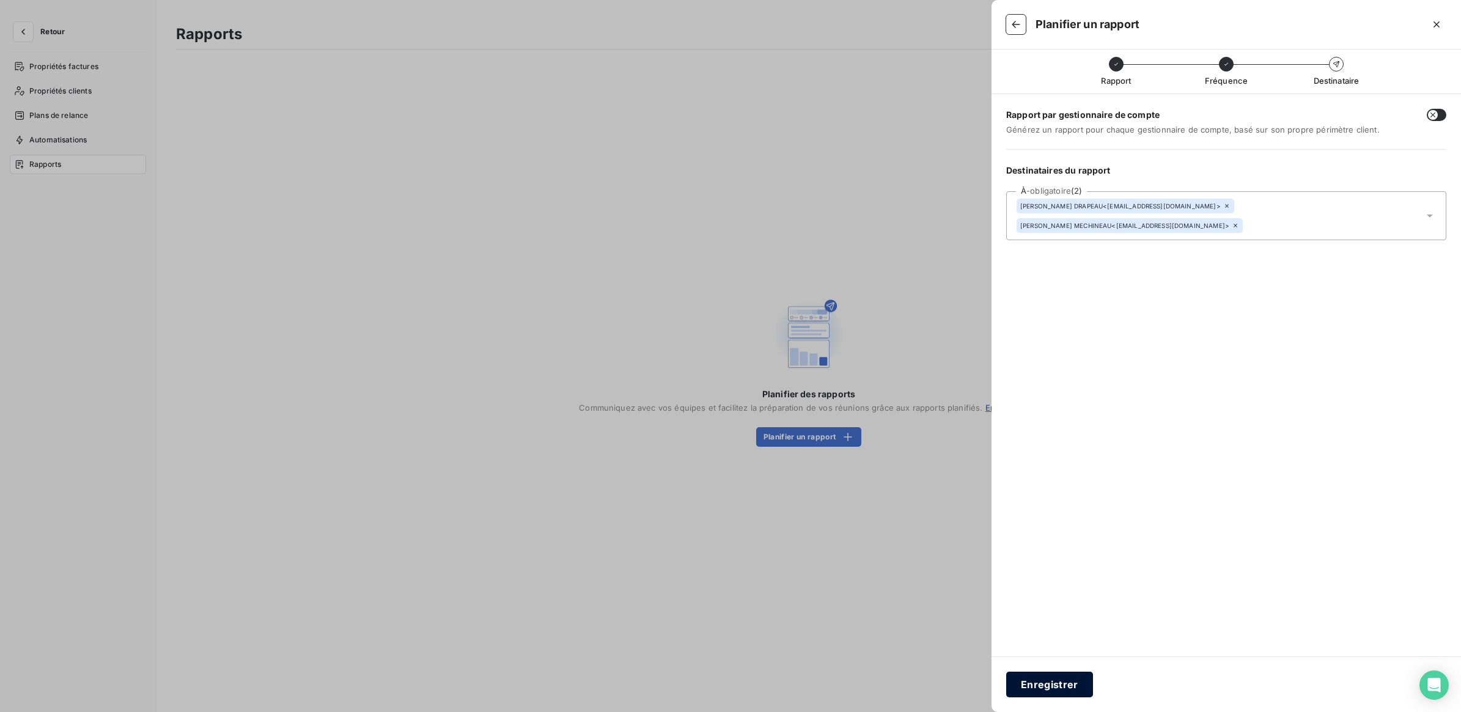
click at [1066, 679] on button "Enregistrer" at bounding box center [1049, 685] width 87 height 26
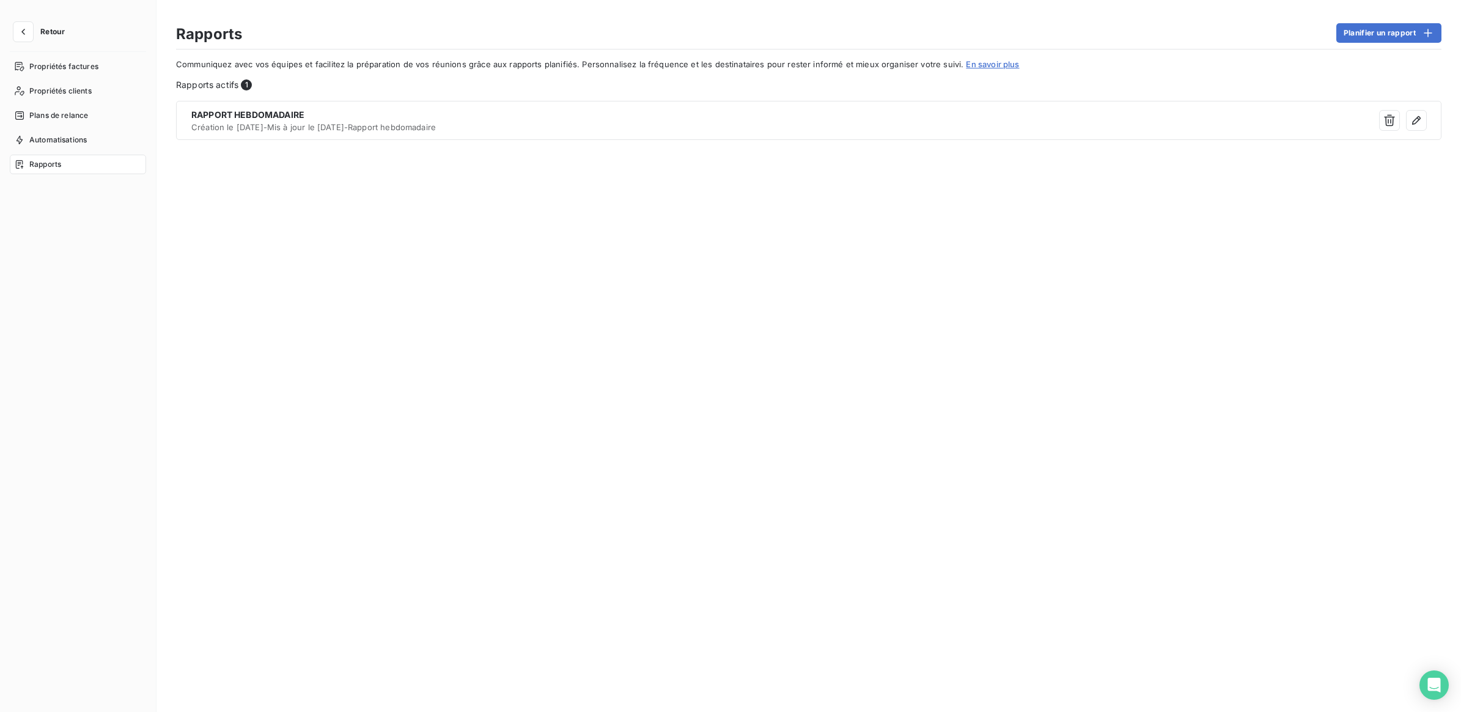
click at [50, 32] on span "Retour" at bounding box center [52, 31] width 24 height 7
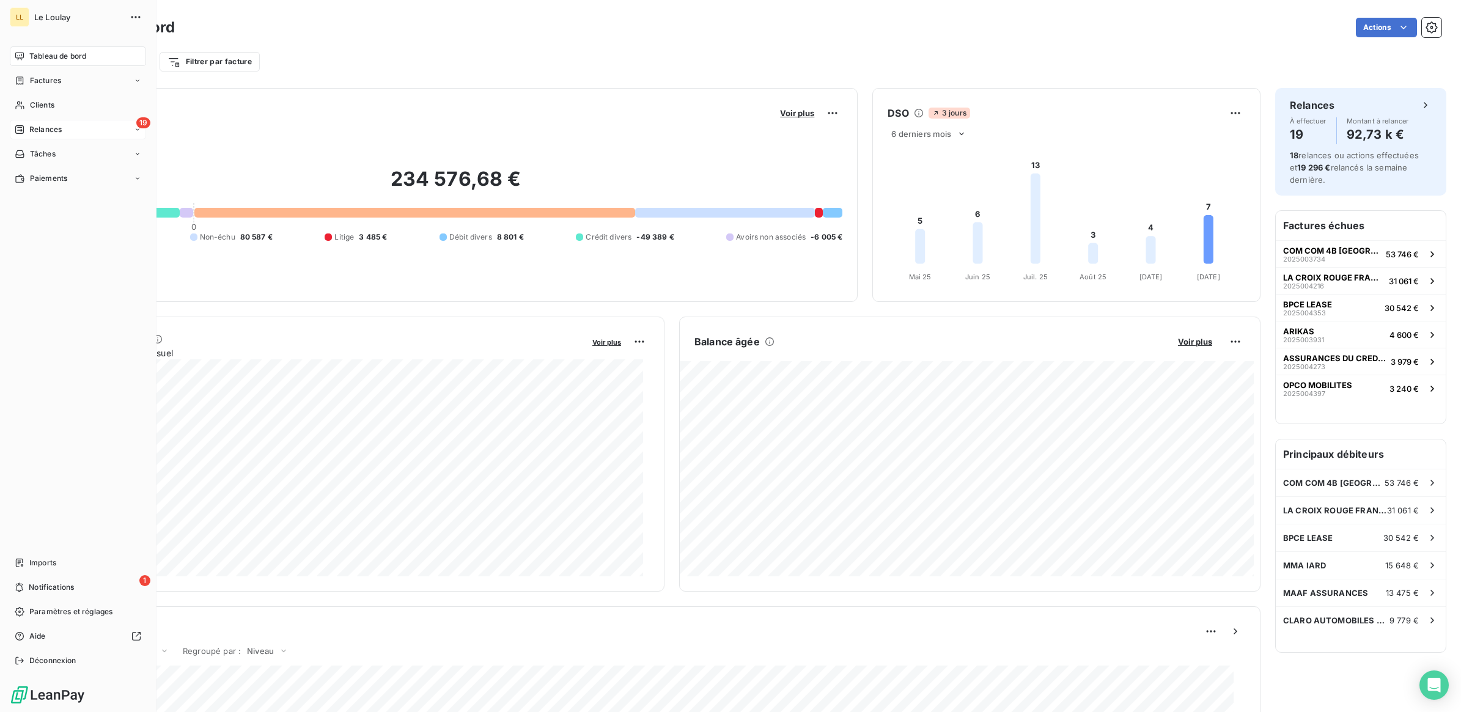
click at [23, 127] on icon at bounding box center [19, 129] width 9 height 9
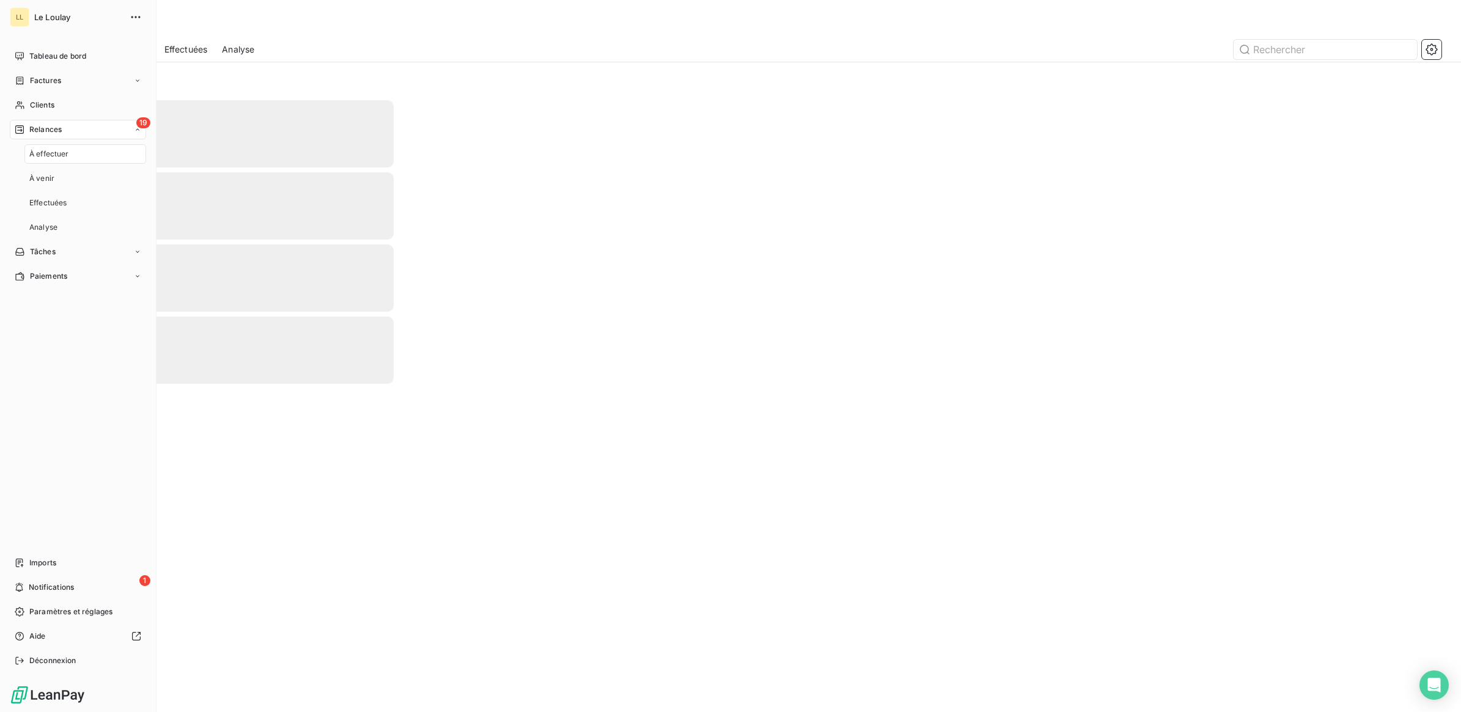
click at [42, 144] on div "À effectuer" at bounding box center [85, 154] width 122 height 20
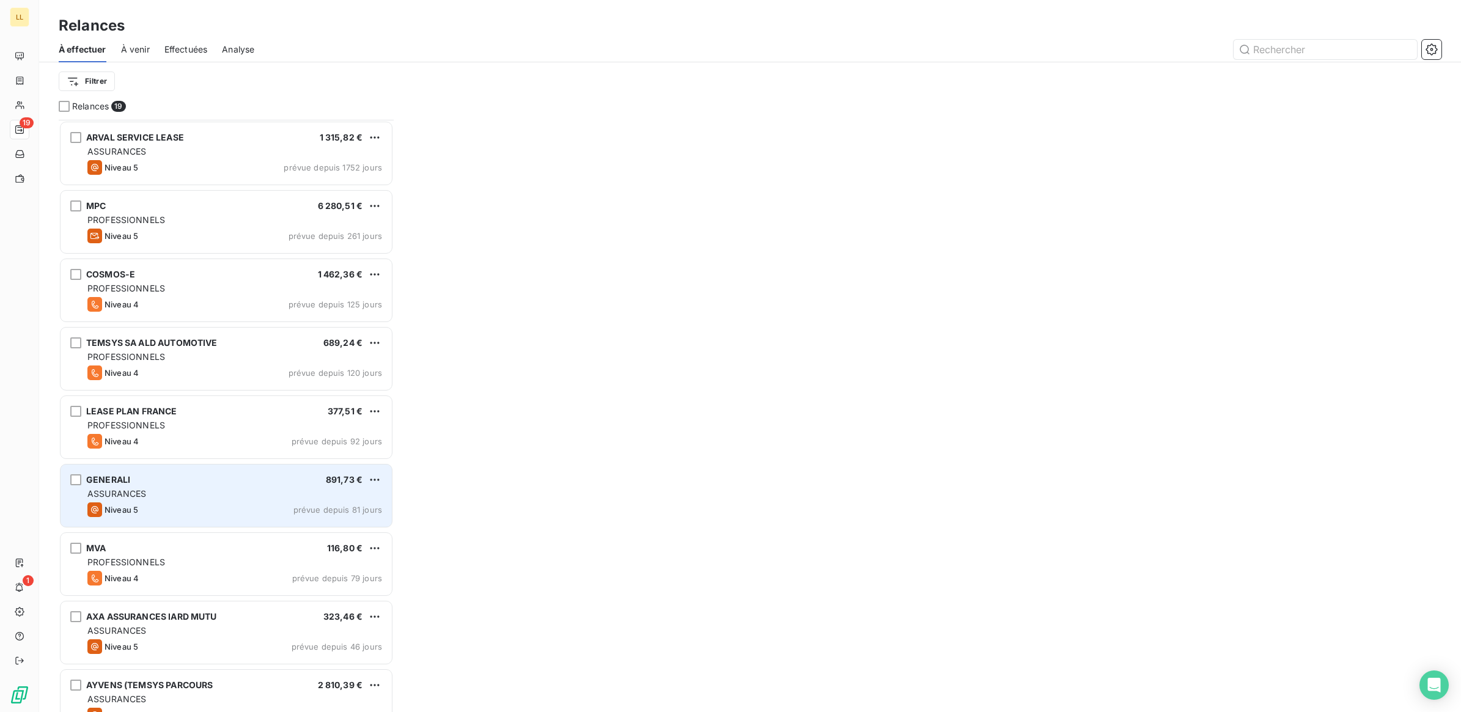
scroll to position [230, 0]
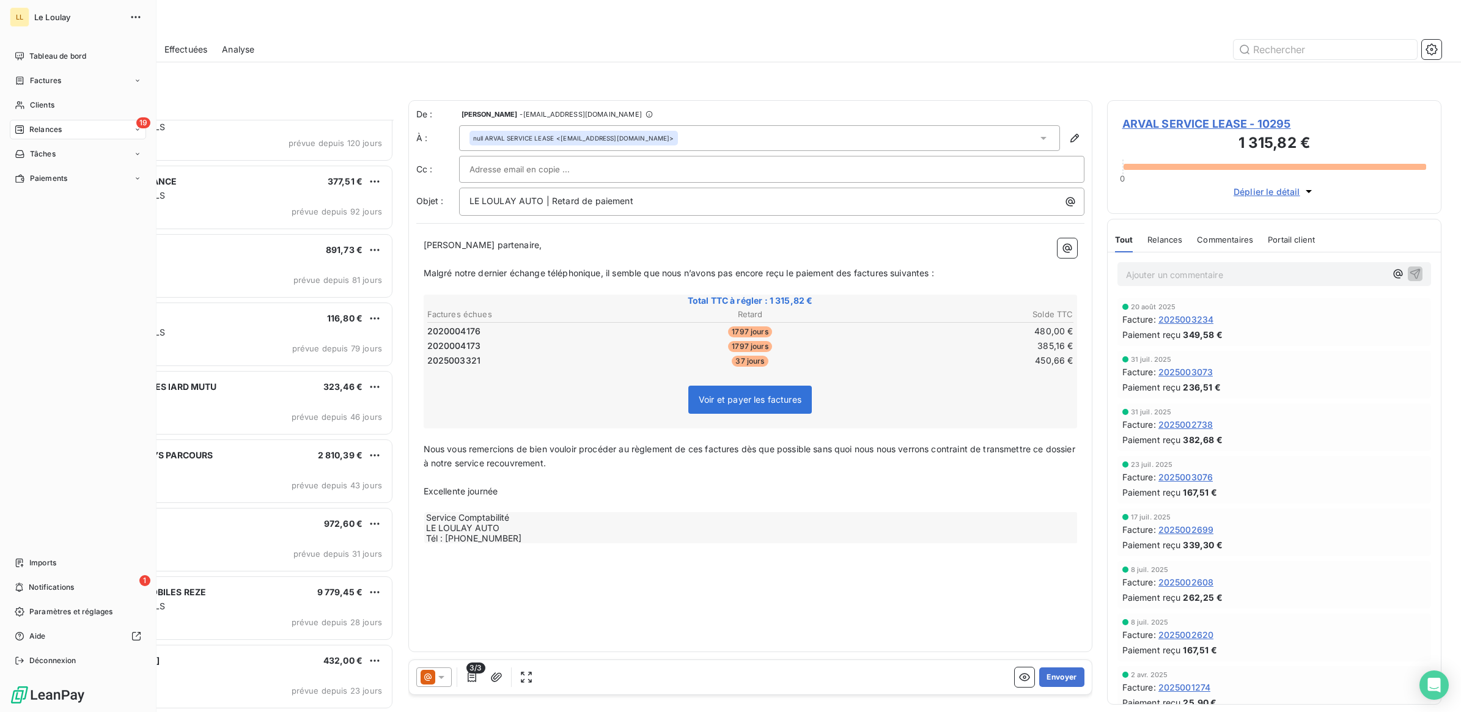
click at [65, 16] on span "Le Loulay" at bounding box center [78, 17] width 88 height 10
click at [64, 56] on span "Tableau de bord" at bounding box center [57, 56] width 57 height 11
